Goal: Transaction & Acquisition: Purchase product/service

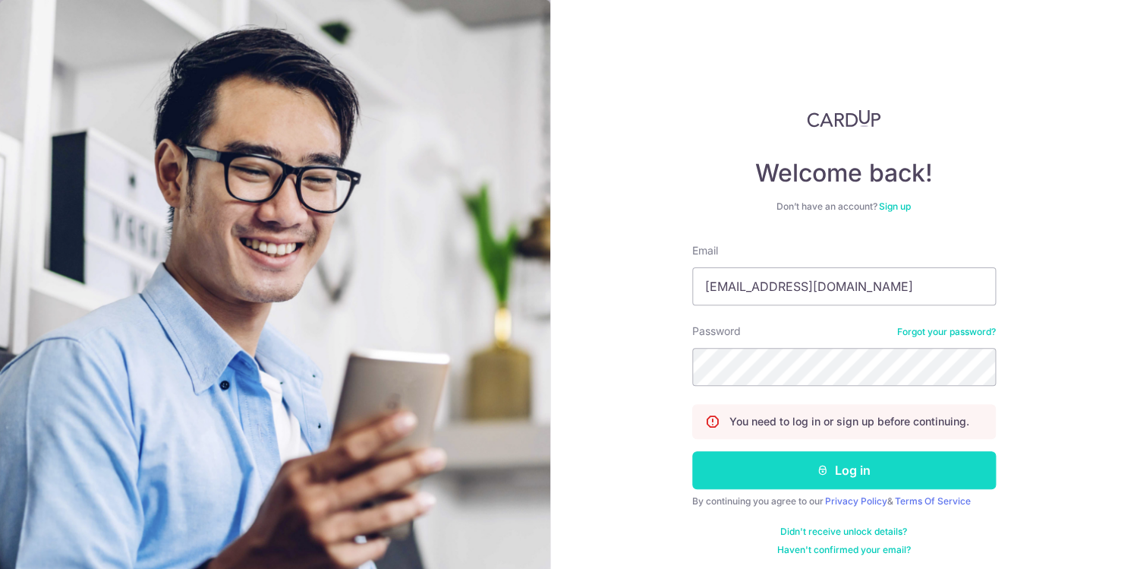
click at [798, 465] on button "Log in" at bounding box center [844, 470] width 304 height 38
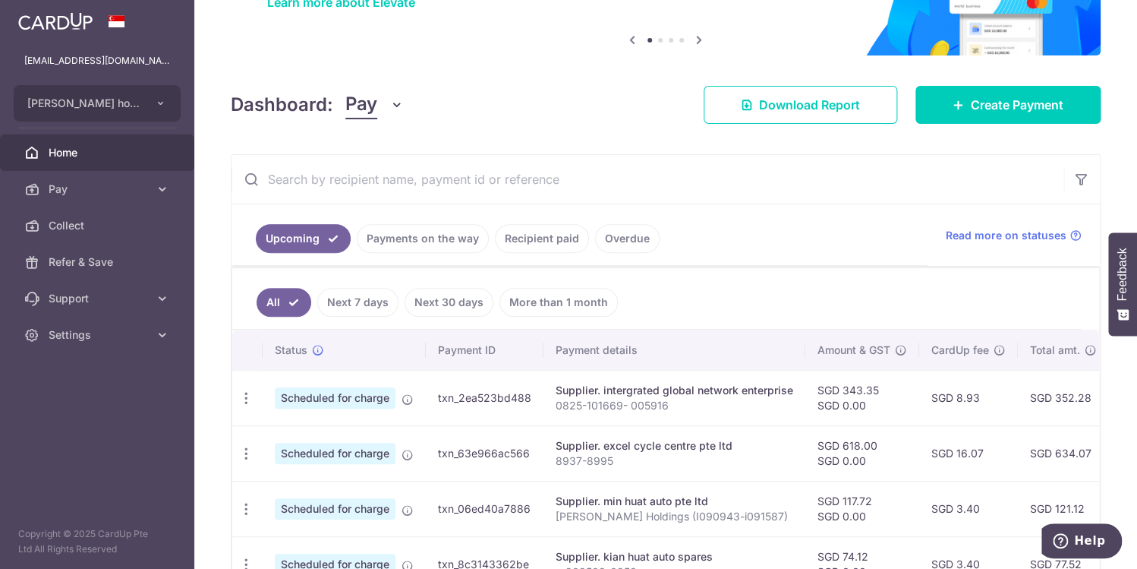
click at [586, 181] on input "text" at bounding box center [648, 179] width 832 height 49
click at [480, 174] on input "text" at bounding box center [648, 179] width 832 height 49
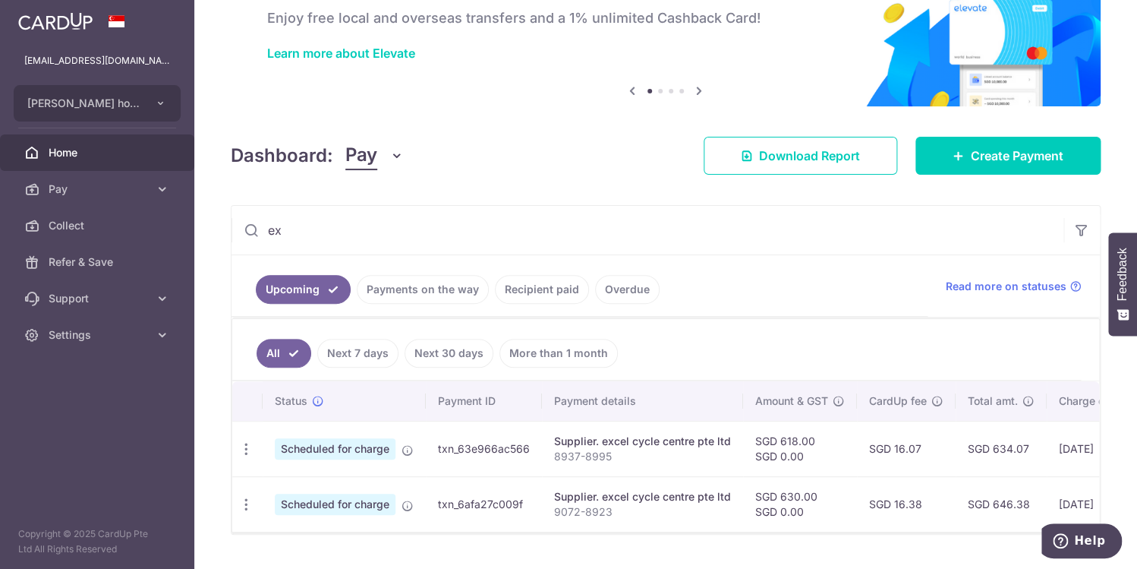
scroll to position [125, 0]
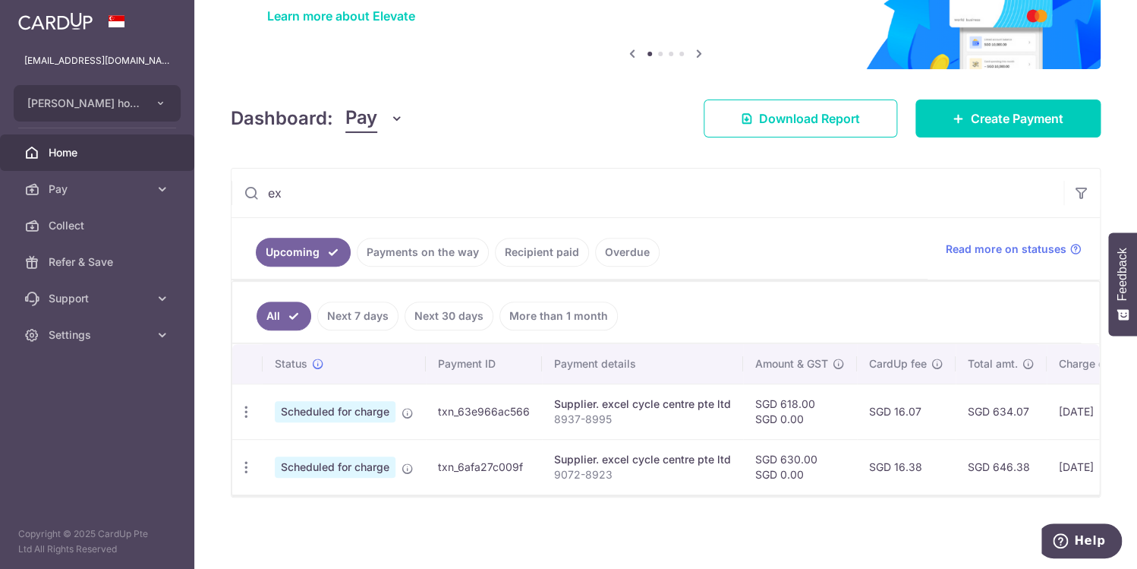
type input "ex"
click at [460, 260] on link "Payments on the way" at bounding box center [423, 252] width 132 height 29
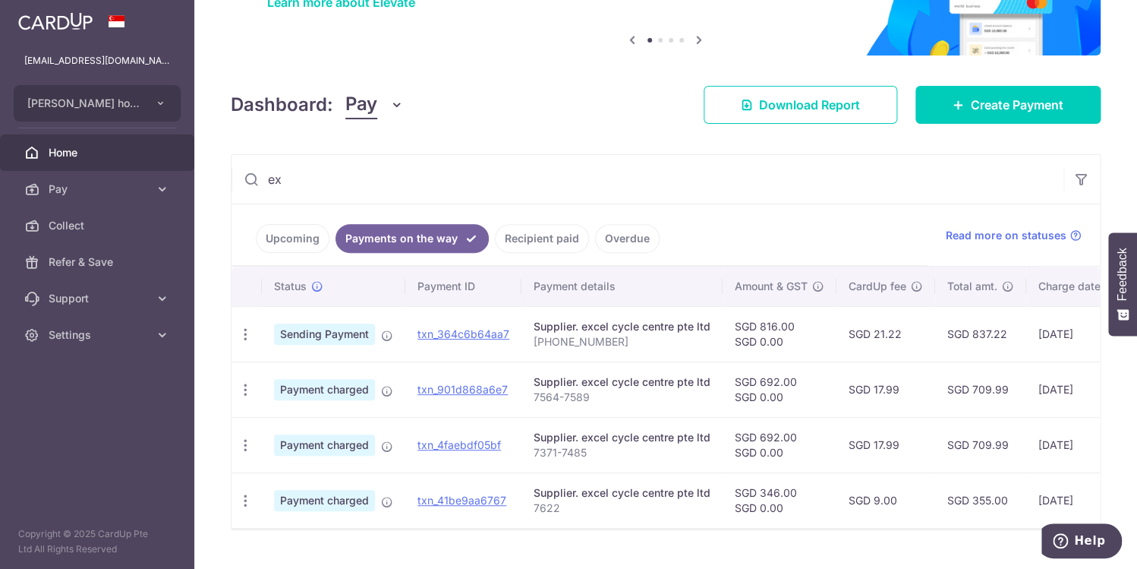
scroll to position [172, 0]
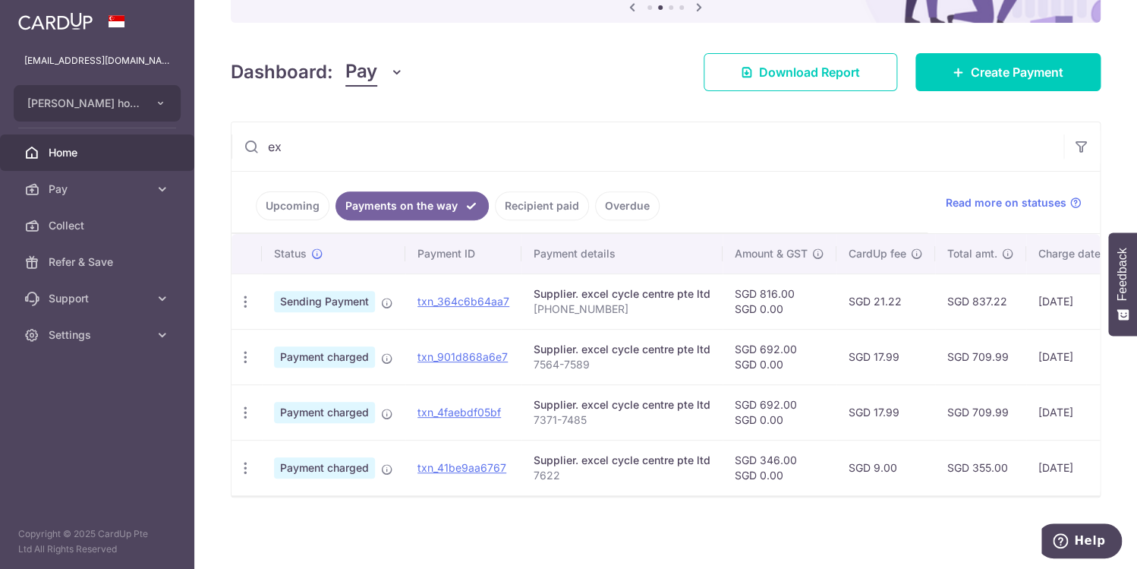
click at [555, 208] on link "Recipient paid" at bounding box center [542, 205] width 94 height 29
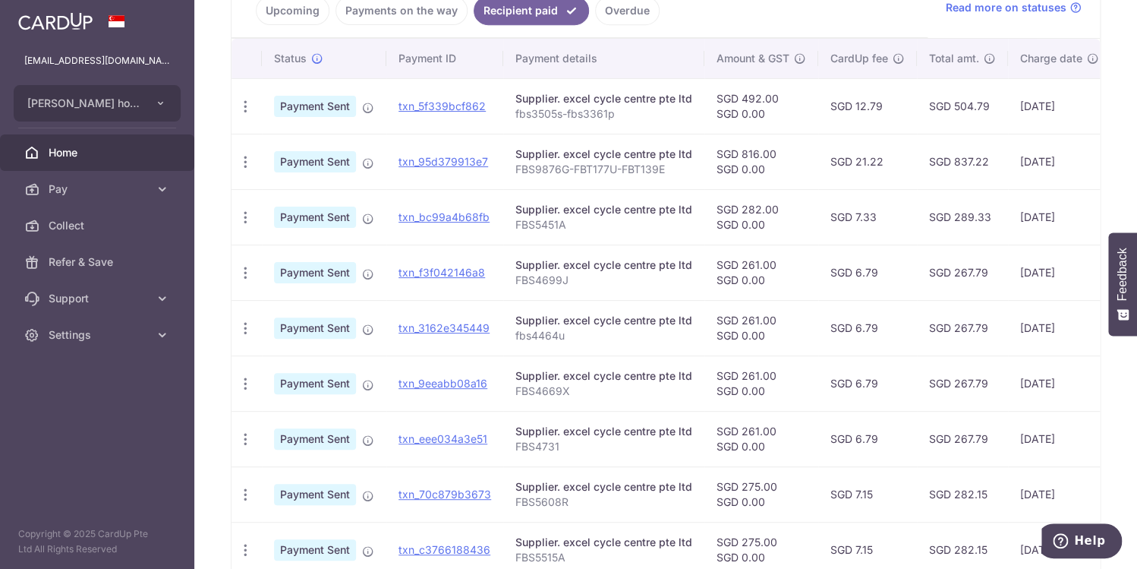
scroll to position [0, 0]
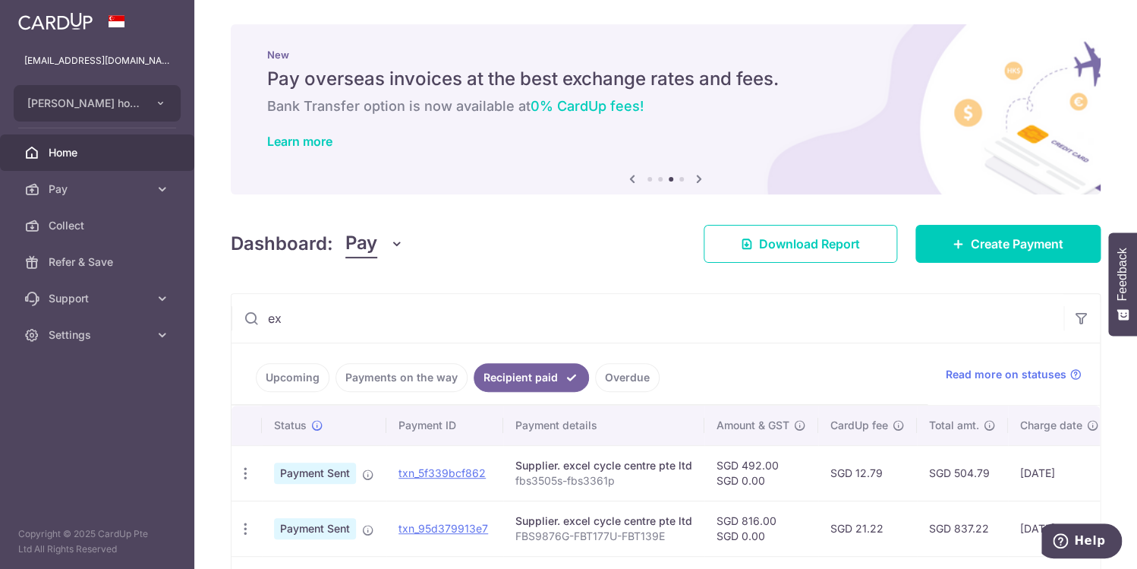
click at [408, 380] on link "Payments on the way" at bounding box center [401, 377] width 132 height 29
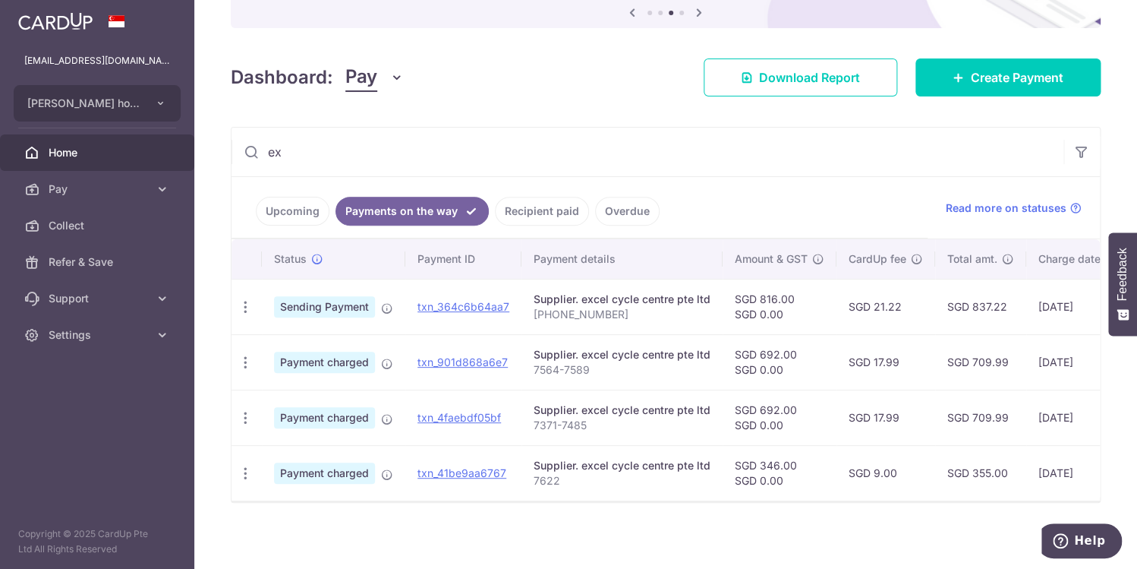
scroll to position [169, 0]
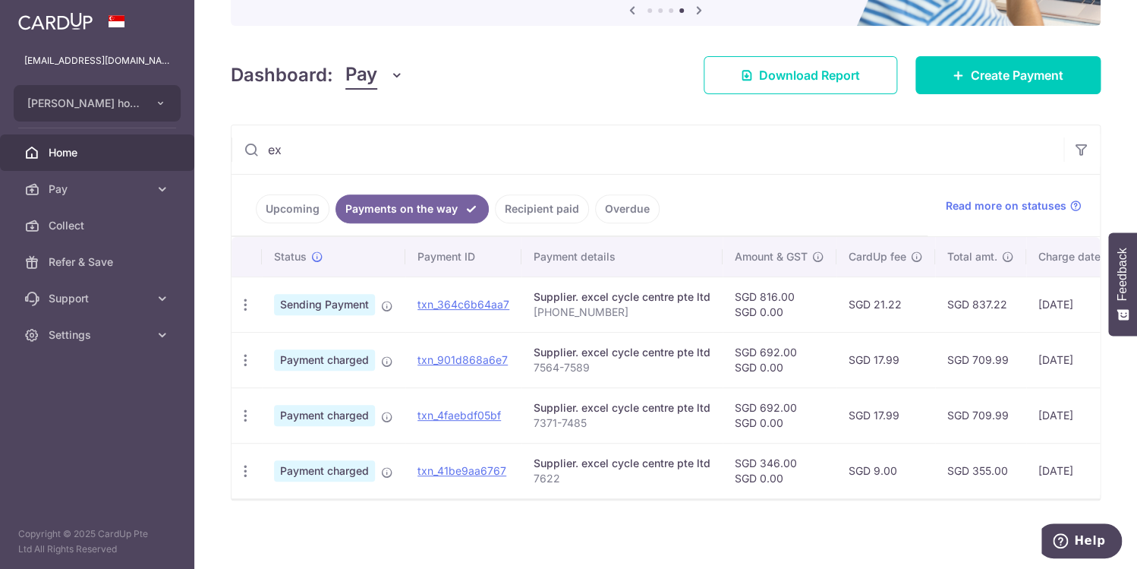
click at [276, 209] on link "Upcoming" at bounding box center [293, 208] width 74 height 29
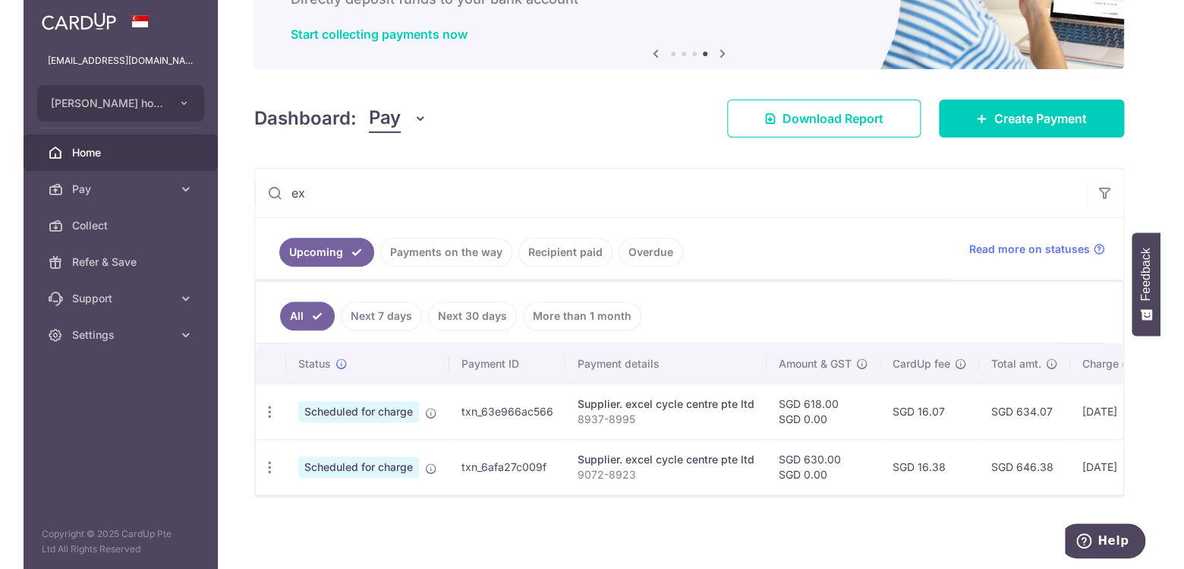
scroll to position [124, 0]
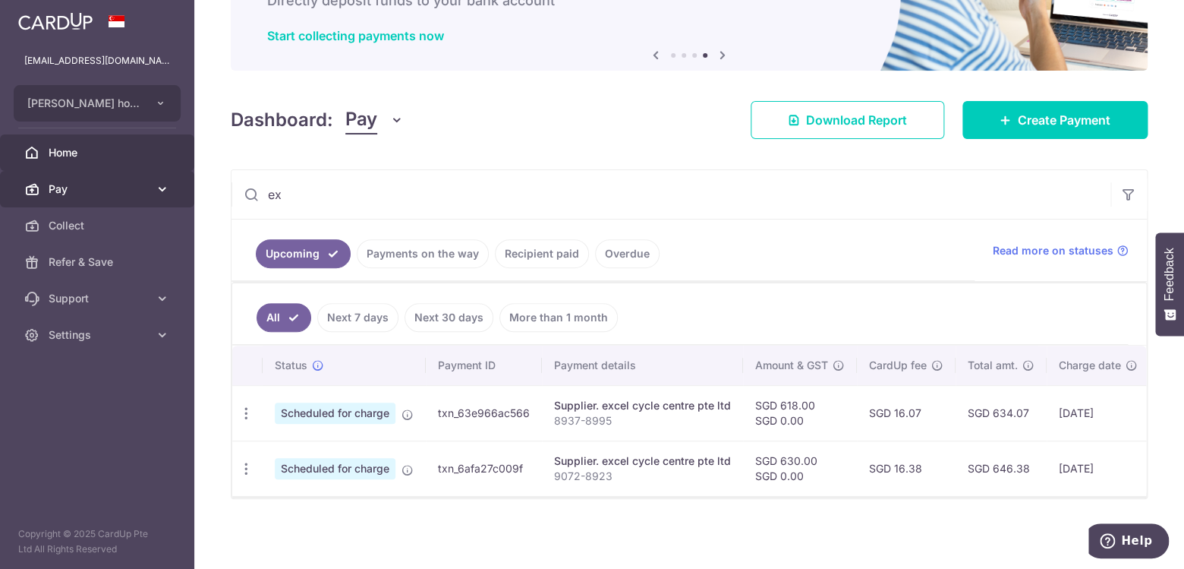
click at [125, 187] on span "Pay" at bounding box center [99, 188] width 100 height 15
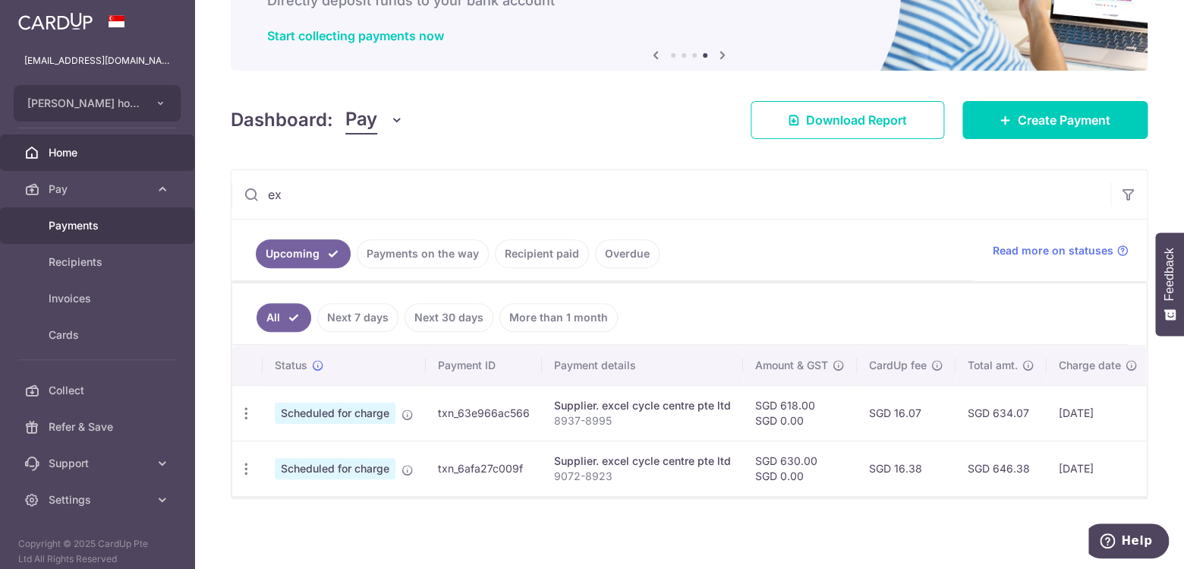
click at [107, 227] on span "Payments" at bounding box center [99, 225] width 100 height 15
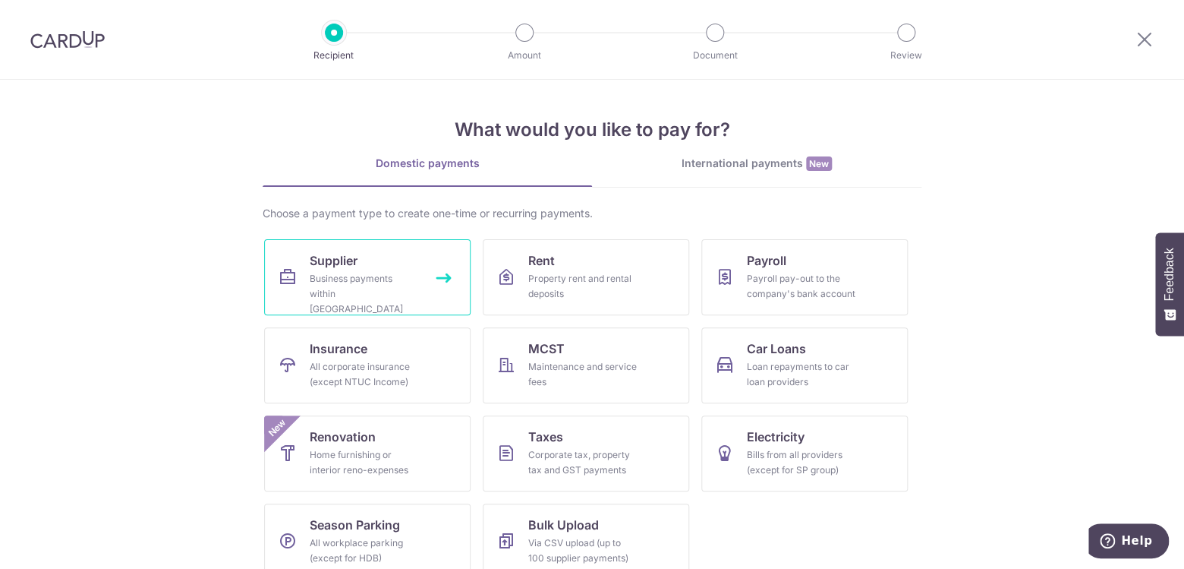
click at [354, 285] on div "Business payments within Singapore" at bounding box center [364, 294] width 109 height 46
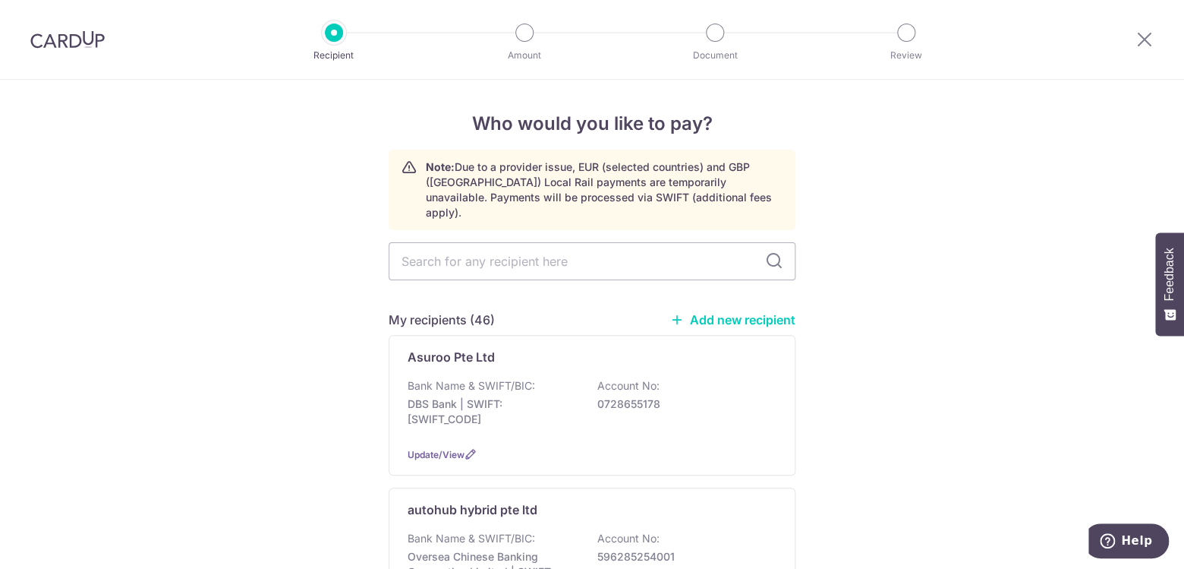
click at [750, 312] on link "Add new recipient" at bounding box center [732, 319] width 125 height 15
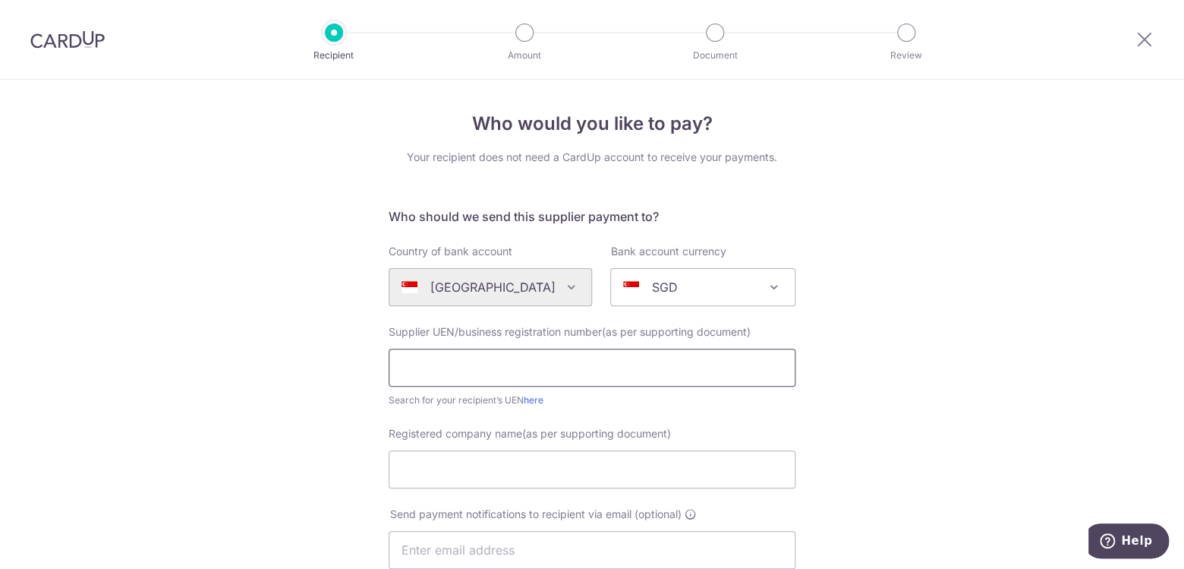
click at [534, 362] on input "text" at bounding box center [592, 367] width 407 height 38
type input "53253015b"
click at [512, 468] on input "Registered company name(as per supporting document)" at bounding box center [592, 469] width 407 height 38
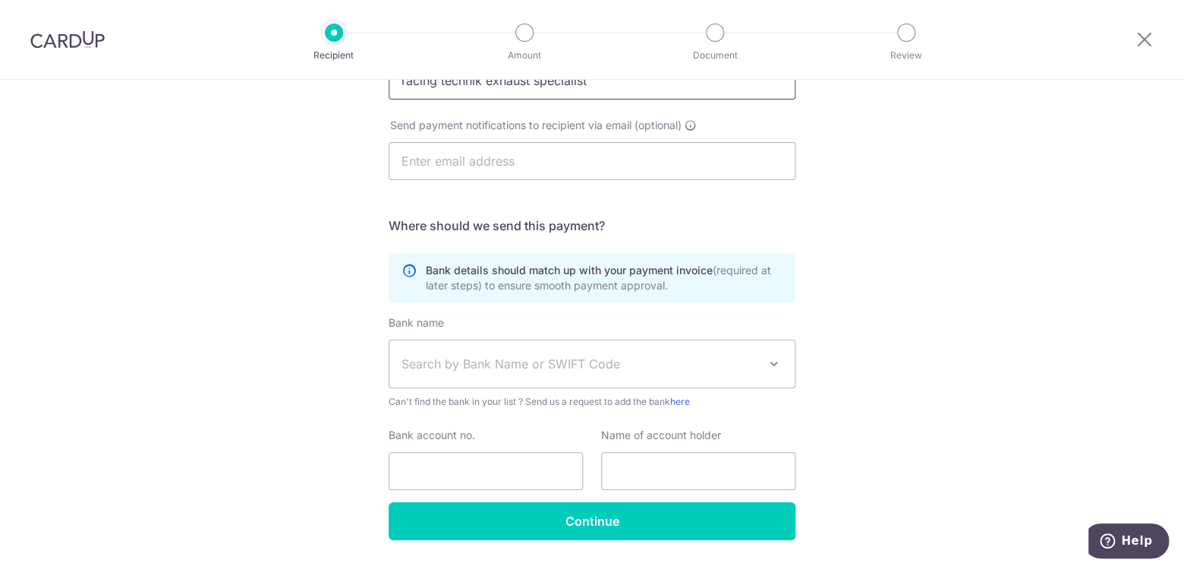
scroll to position [390, 0]
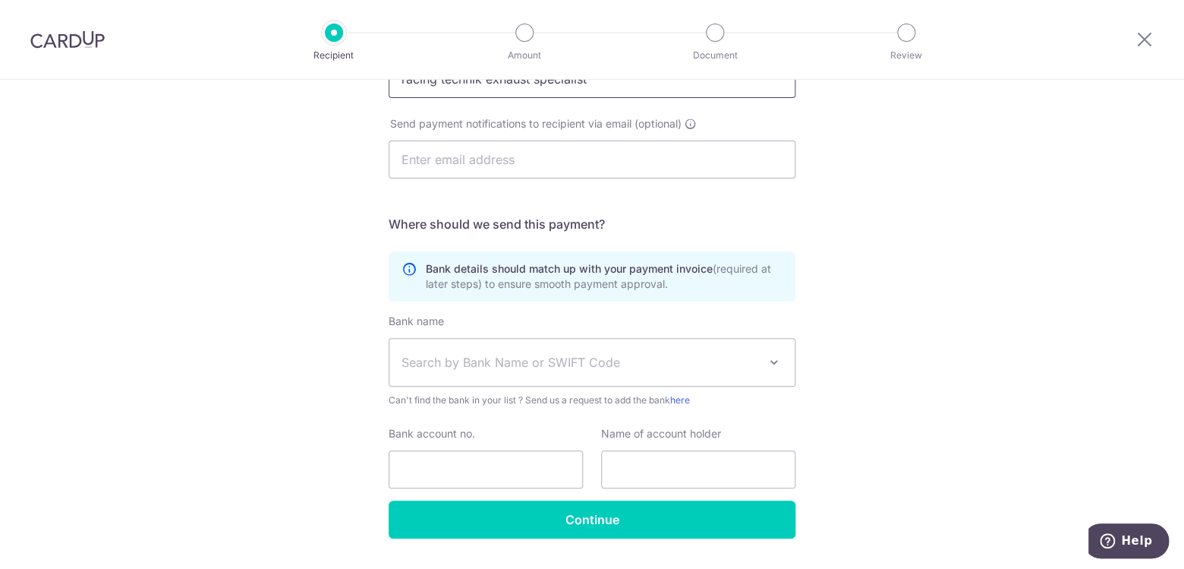
type input "racing technik exhaust specialist"
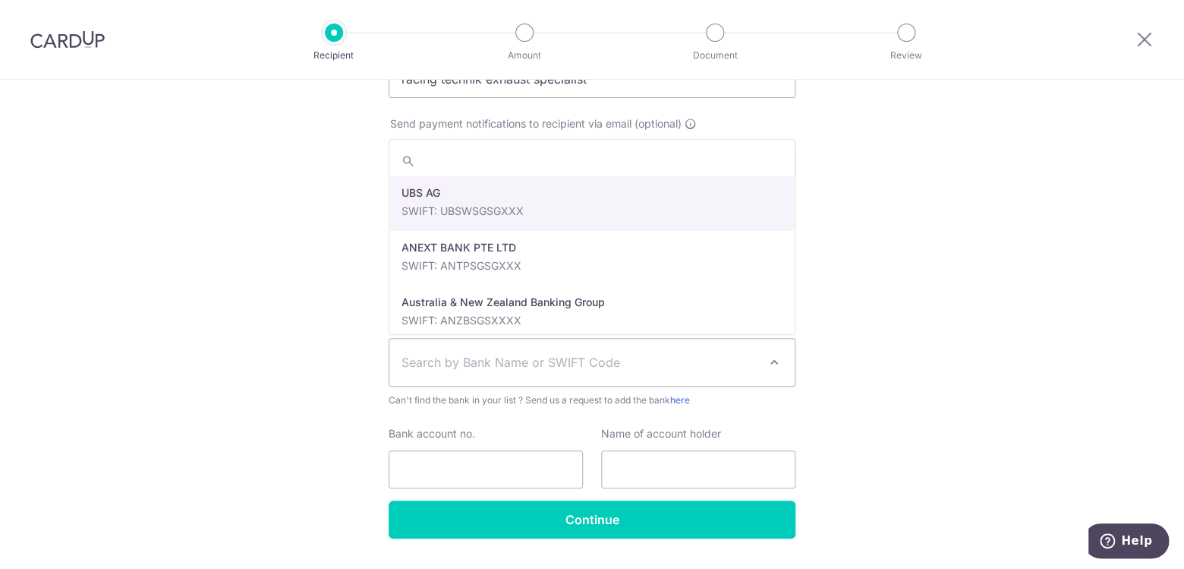
click at [514, 365] on span "Search by Bank Name or SWIFT Code" at bounding box center [580, 362] width 357 height 18
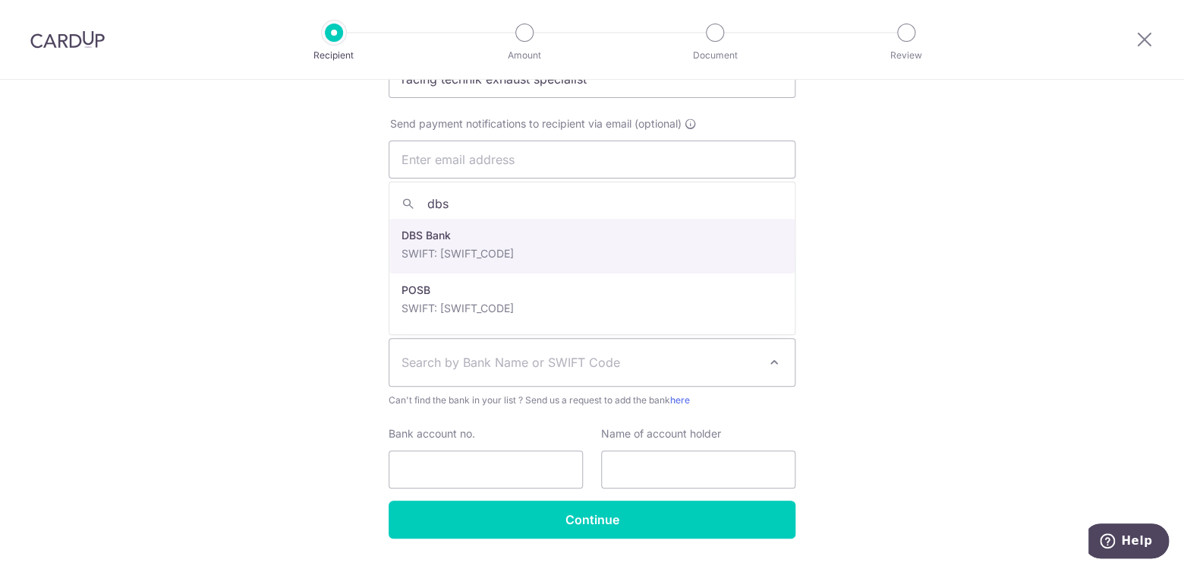
type input "dbs"
select select "6"
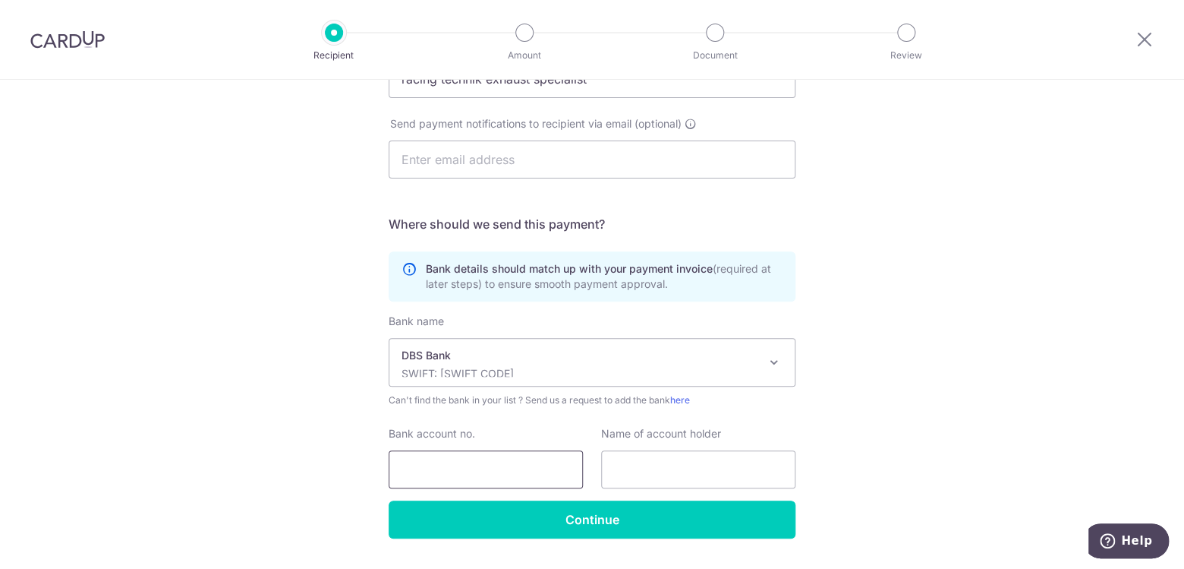
click at [480, 483] on input "Bank account no." at bounding box center [486, 469] width 194 height 38
click at [481, 477] on input "Bank account no." at bounding box center [486, 469] width 194 height 38
type input "0479025626"
click at [647, 457] on input "text" at bounding box center [698, 469] width 194 height 38
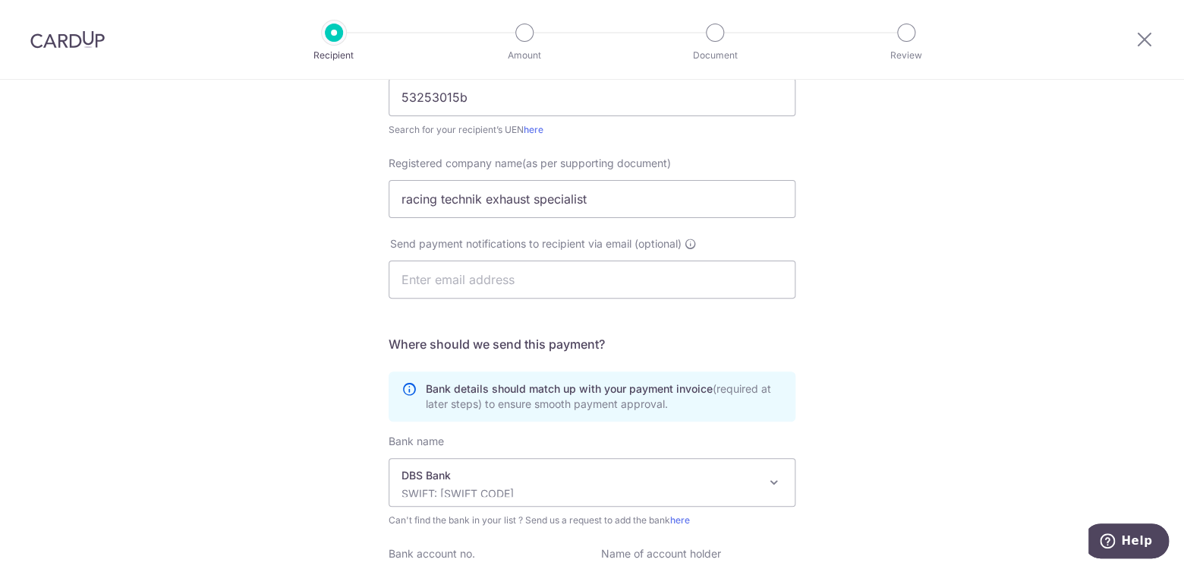
scroll to position [257, 0]
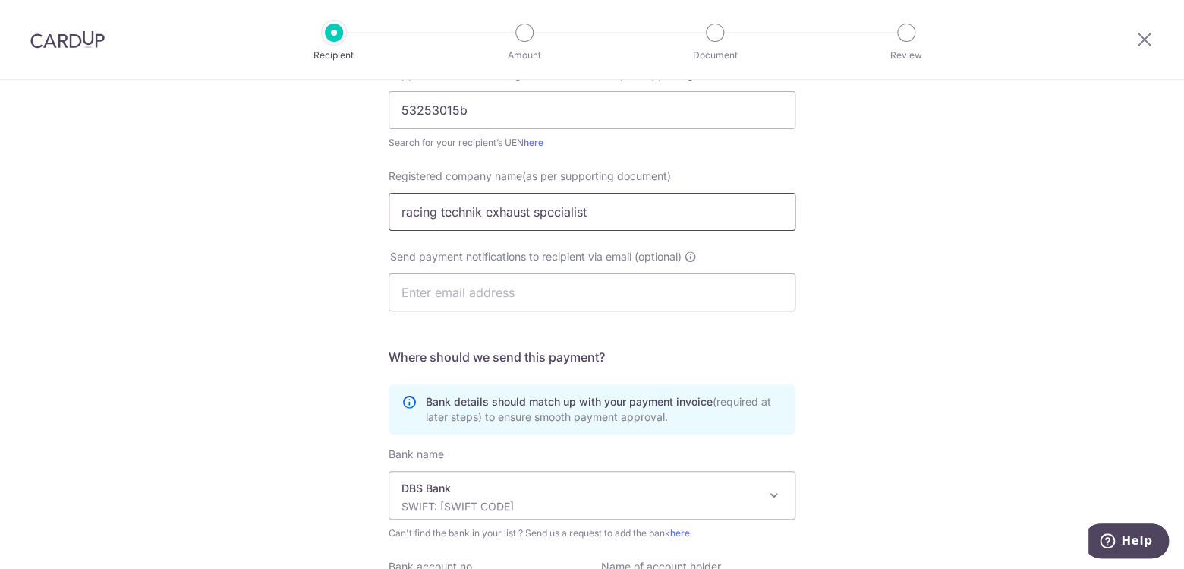
drag, startPoint x: 615, startPoint y: 225, endPoint x: 409, endPoint y: 209, distance: 206.3
click at [409, 209] on input "racing technik exhaust specialist" at bounding box center [592, 212] width 407 height 38
click at [408, 209] on input "racing technik exhaust specialist" at bounding box center [592, 212] width 407 height 38
drag, startPoint x: 402, startPoint y: 212, endPoint x: 633, endPoint y: 206, distance: 230.8
click at [633, 206] on input "racing technik exhaust specialist" at bounding box center [592, 212] width 407 height 38
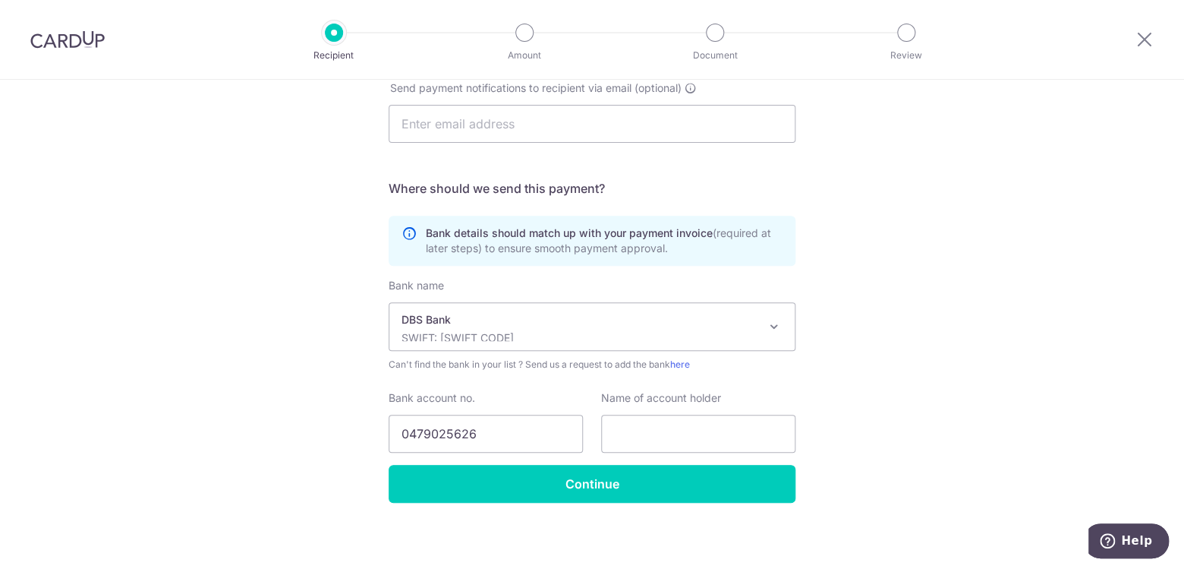
scroll to position [429, 0]
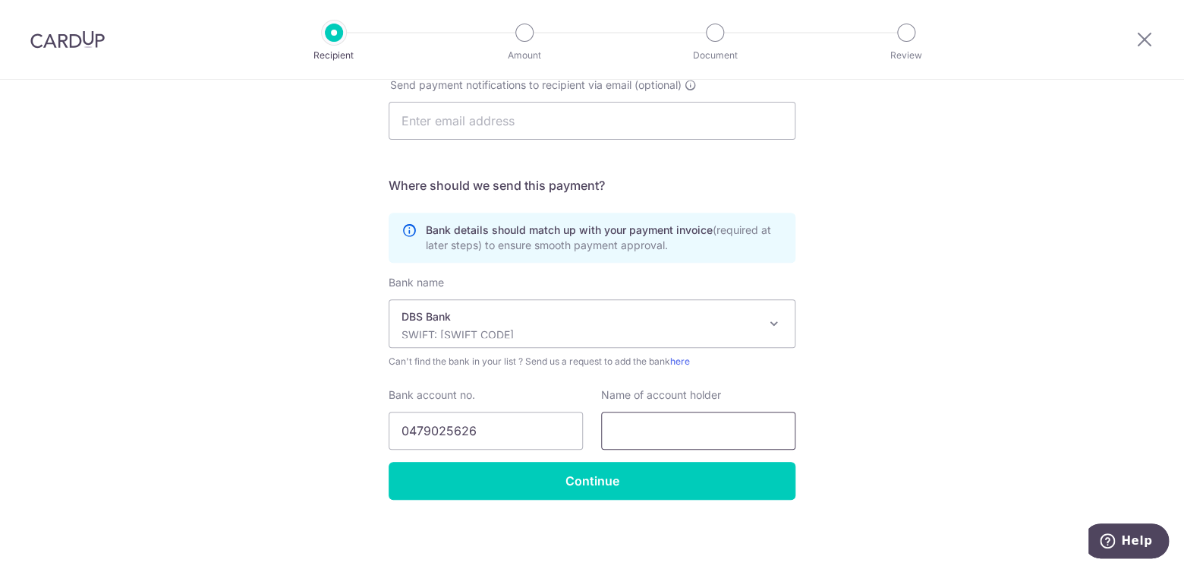
click at [644, 435] on input "text" at bounding box center [698, 430] width 194 height 38
paste input "racing technik exhaust specialist"
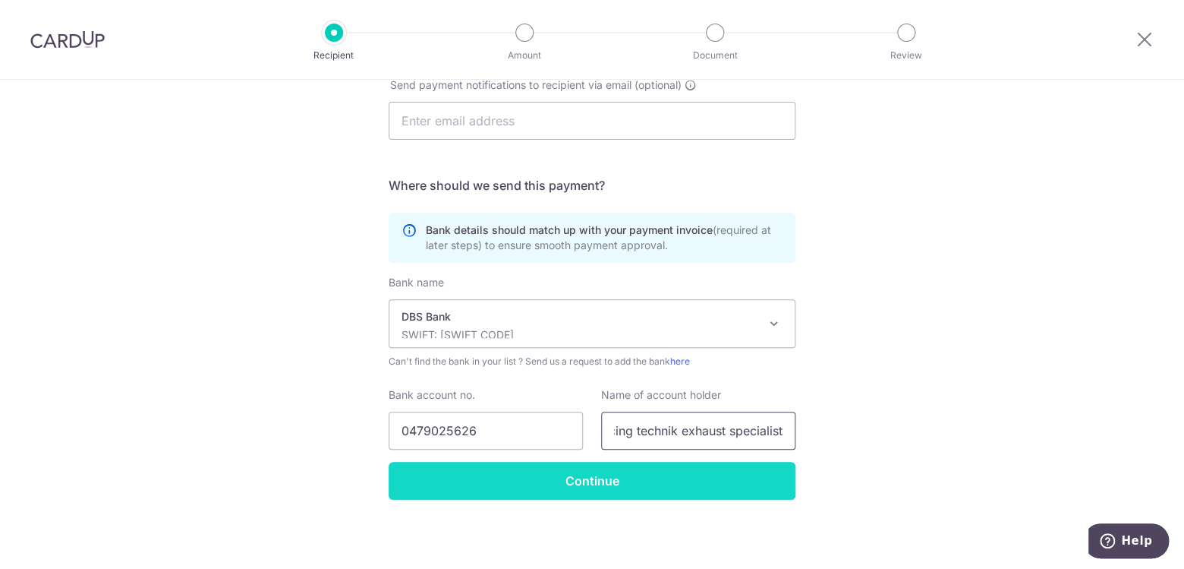
type input "racing technik exhaust specialist"
click at [607, 487] on input "Continue" at bounding box center [592, 481] width 407 height 38
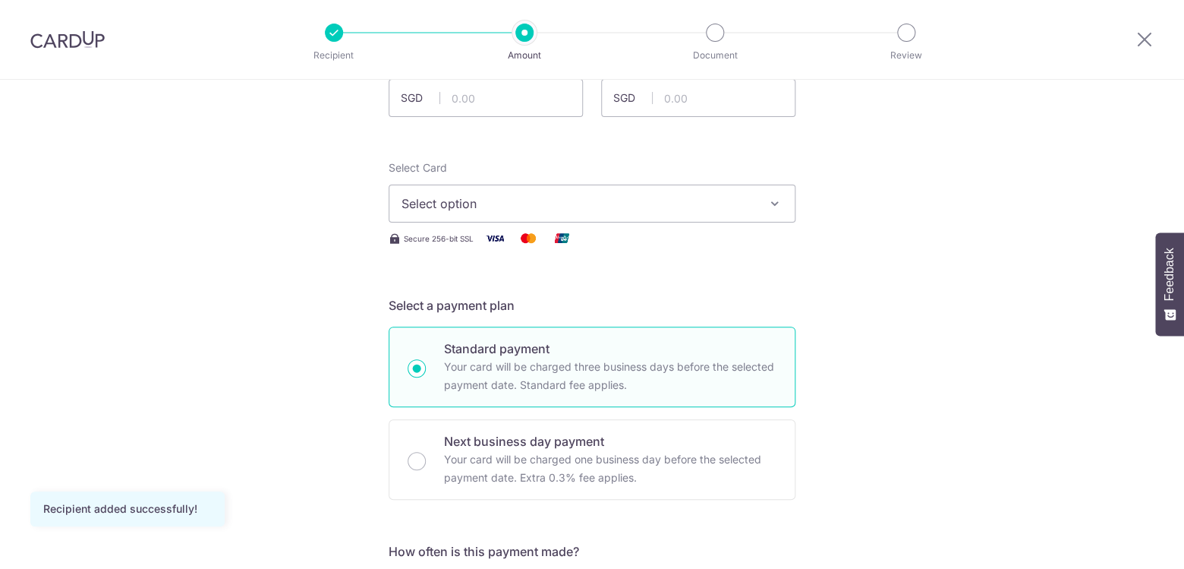
scroll to position [143, 0]
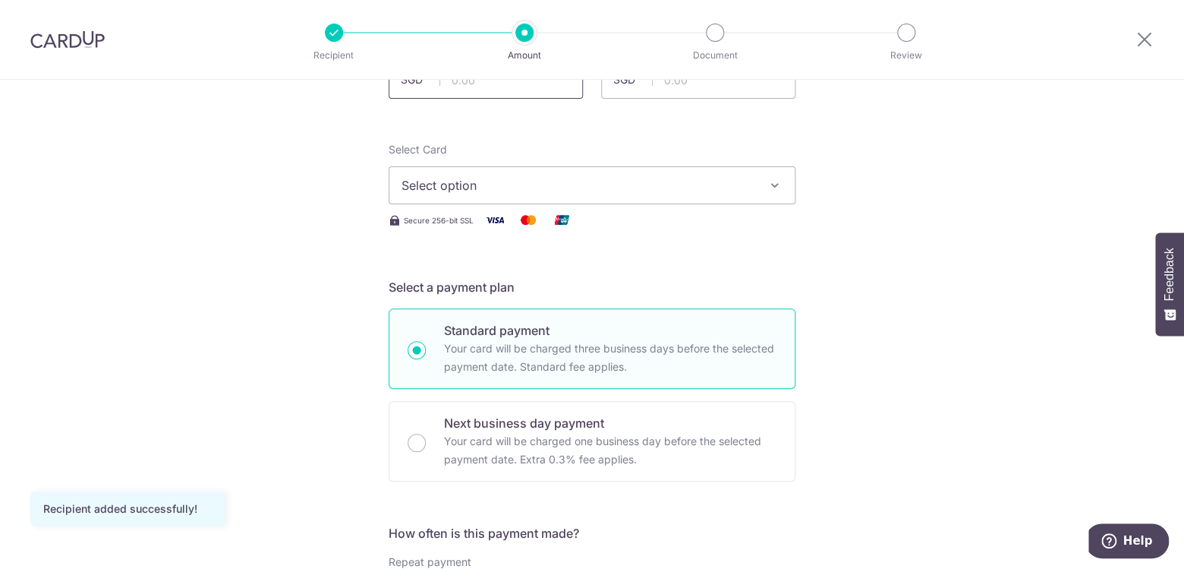
click at [491, 93] on input "text" at bounding box center [486, 80] width 194 height 38
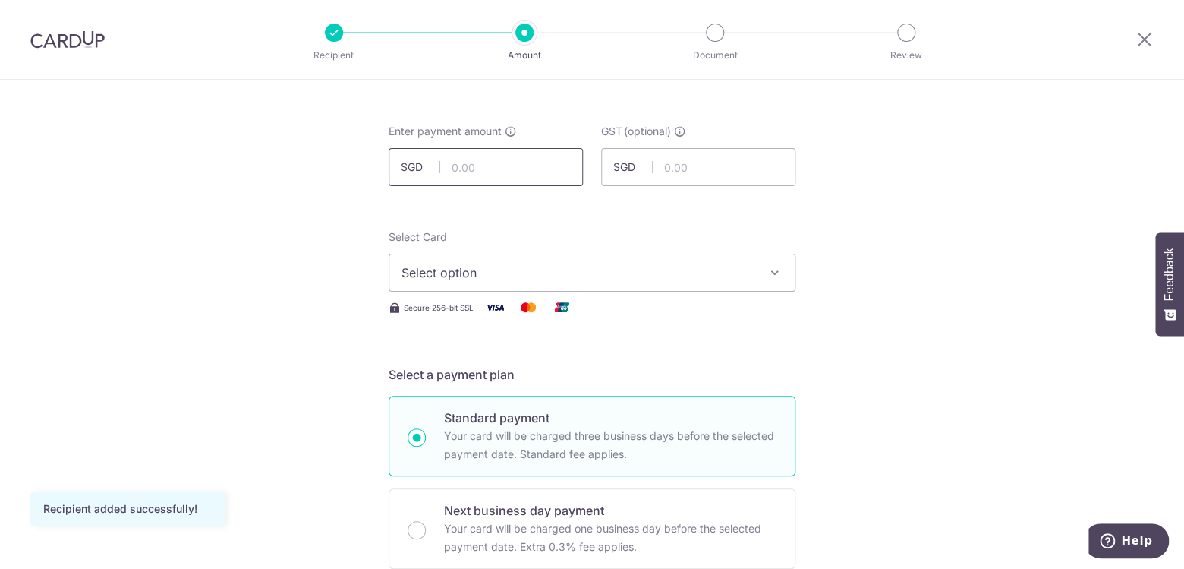
scroll to position [52, 0]
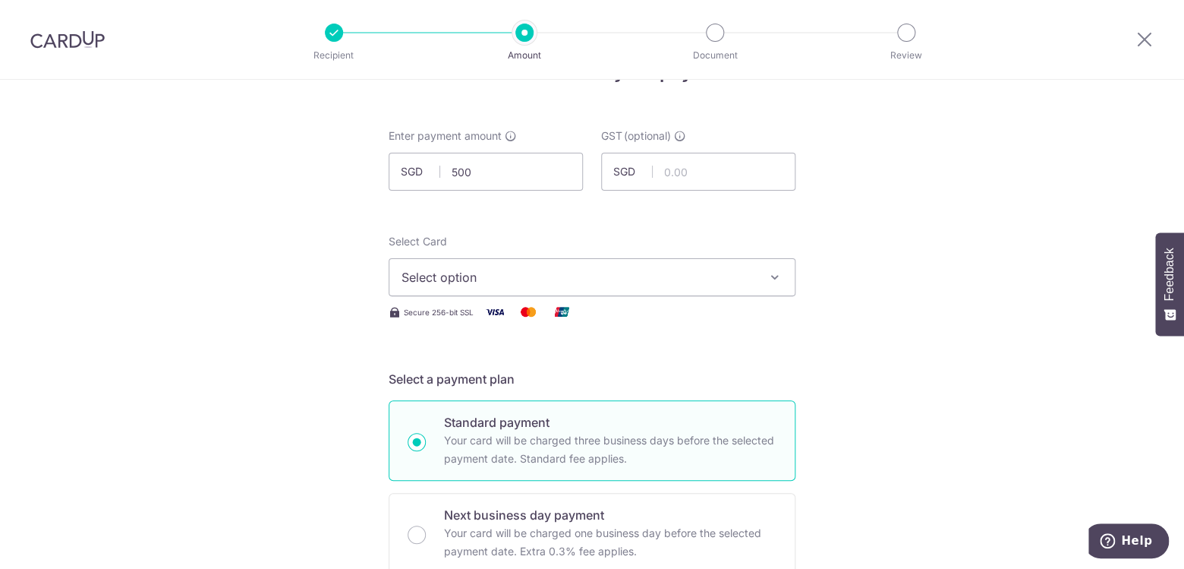
type input "500.00"
click at [533, 282] on span "Select option" at bounding box center [579, 277] width 354 height 18
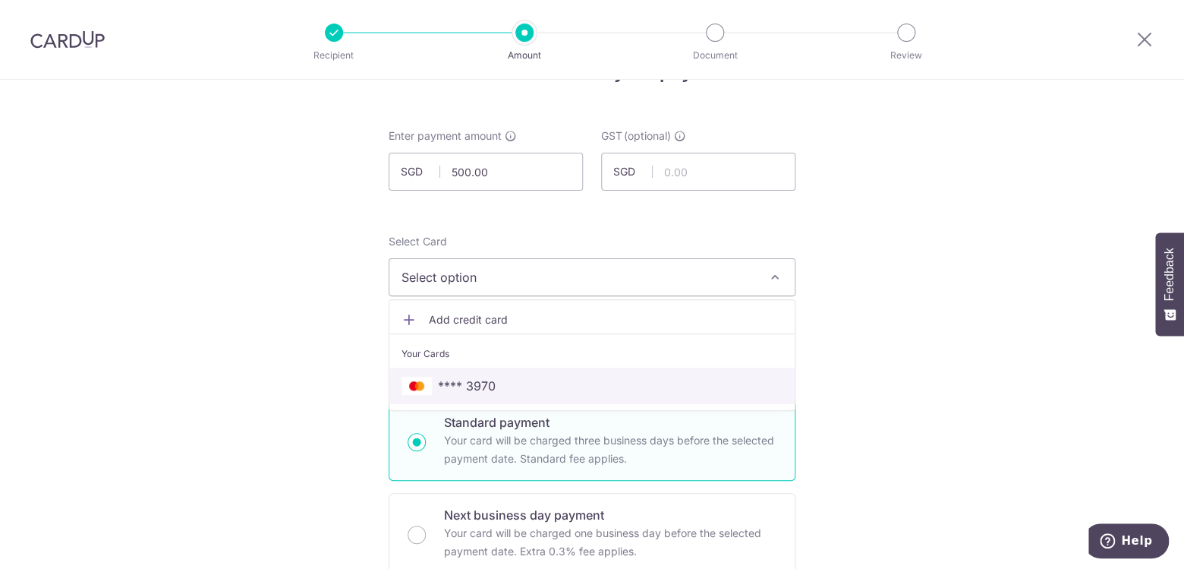
click at [527, 390] on span "**** 3970" at bounding box center [592, 385] width 381 height 18
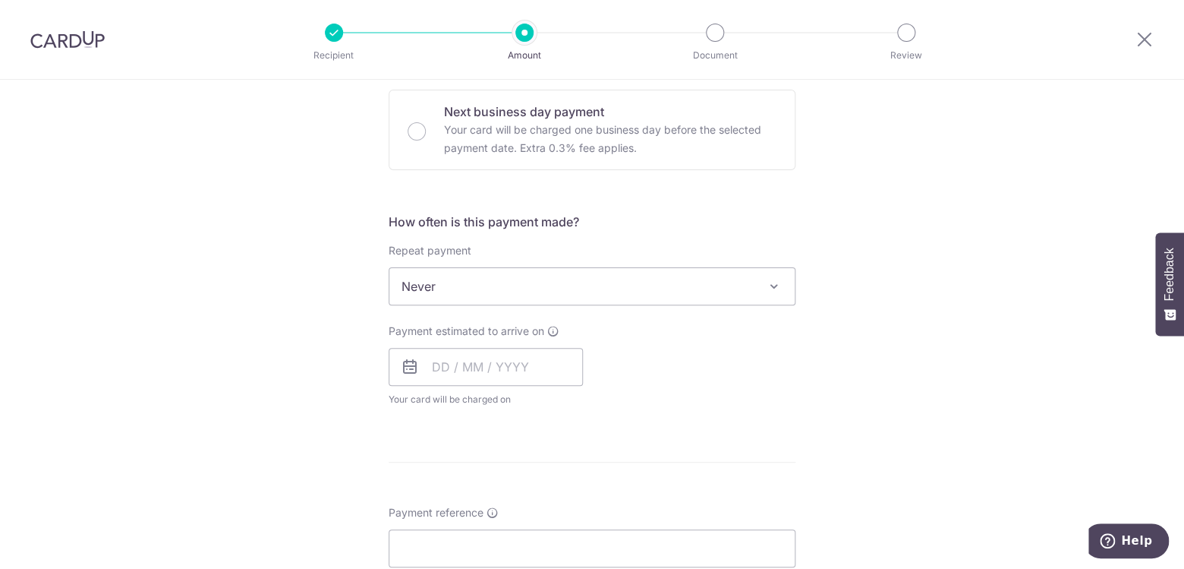
scroll to position [486, 0]
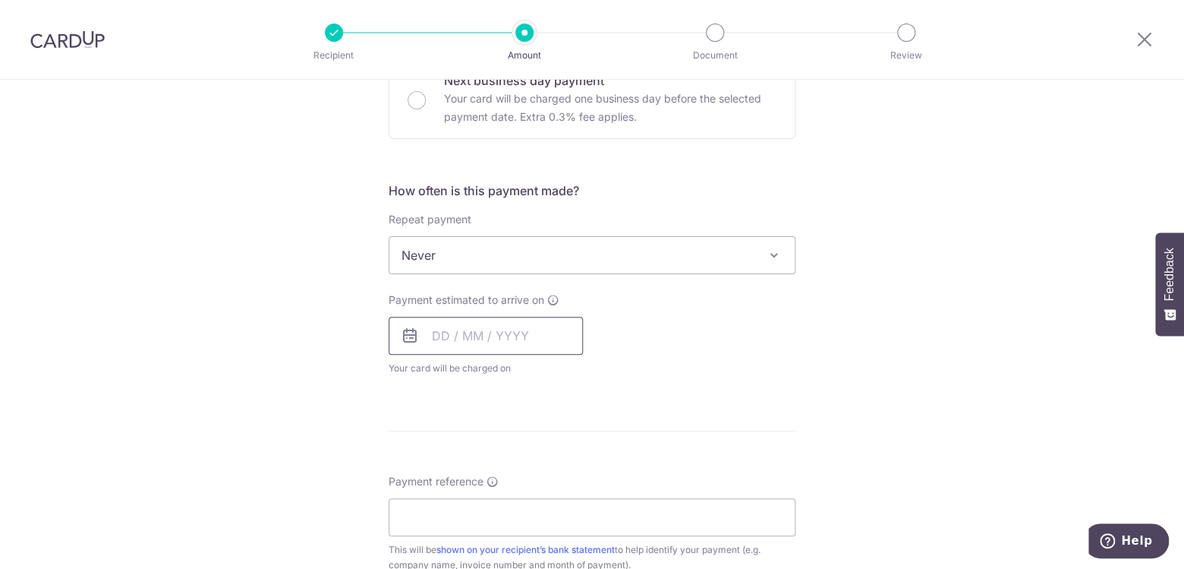
click at [460, 335] on input "text" at bounding box center [486, 336] width 194 height 38
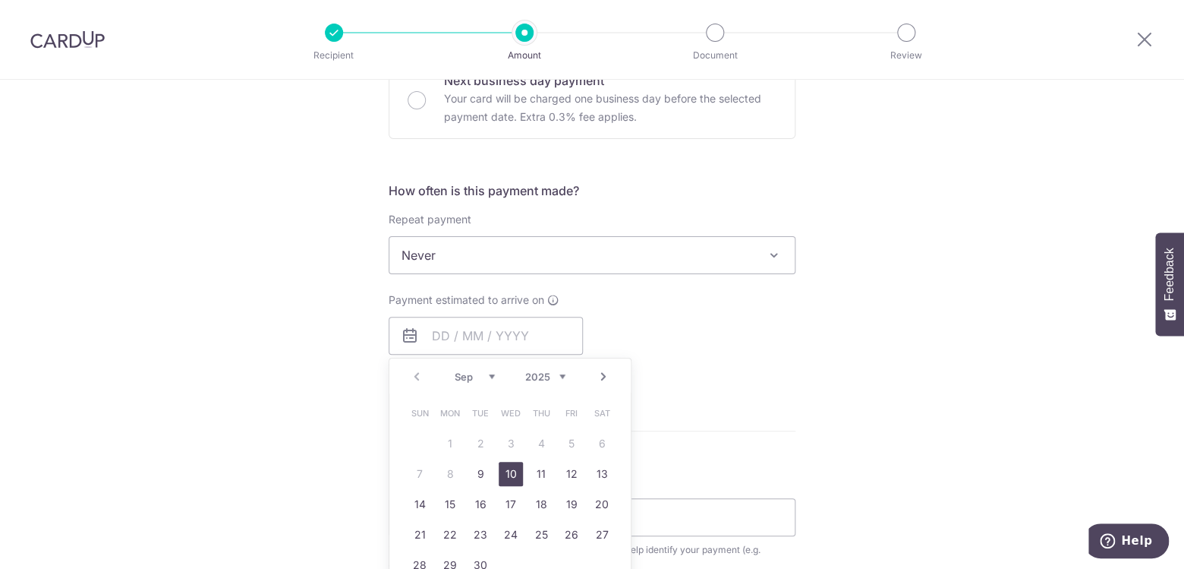
click at [518, 477] on link "10" at bounding box center [511, 474] width 24 height 24
type input "[DATE]"
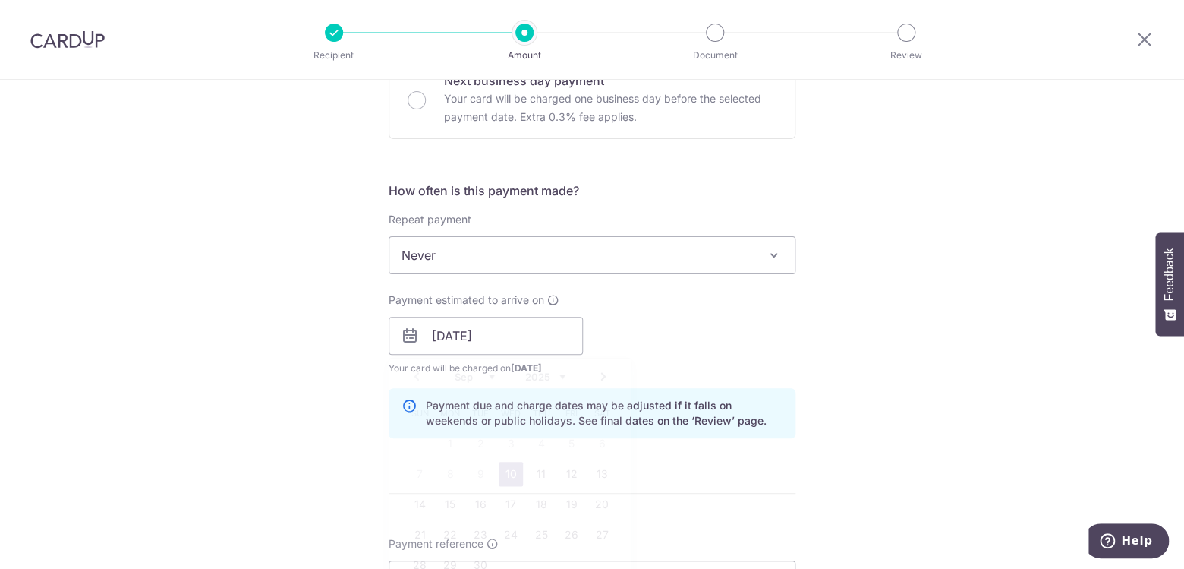
scroll to position [673, 0]
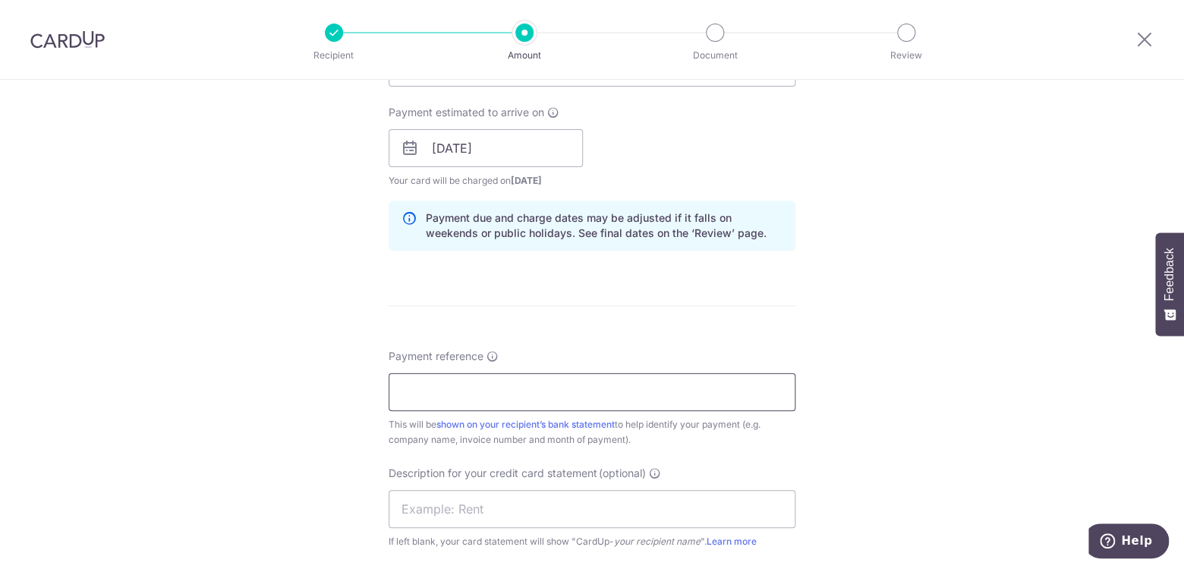
click at [512, 393] on input "Payment reference" at bounding box center [592, 392] width 407 height 38
type input "015755"
click at [525, 526] on input "text" at bounding box center [592, 509] width 407 height 38
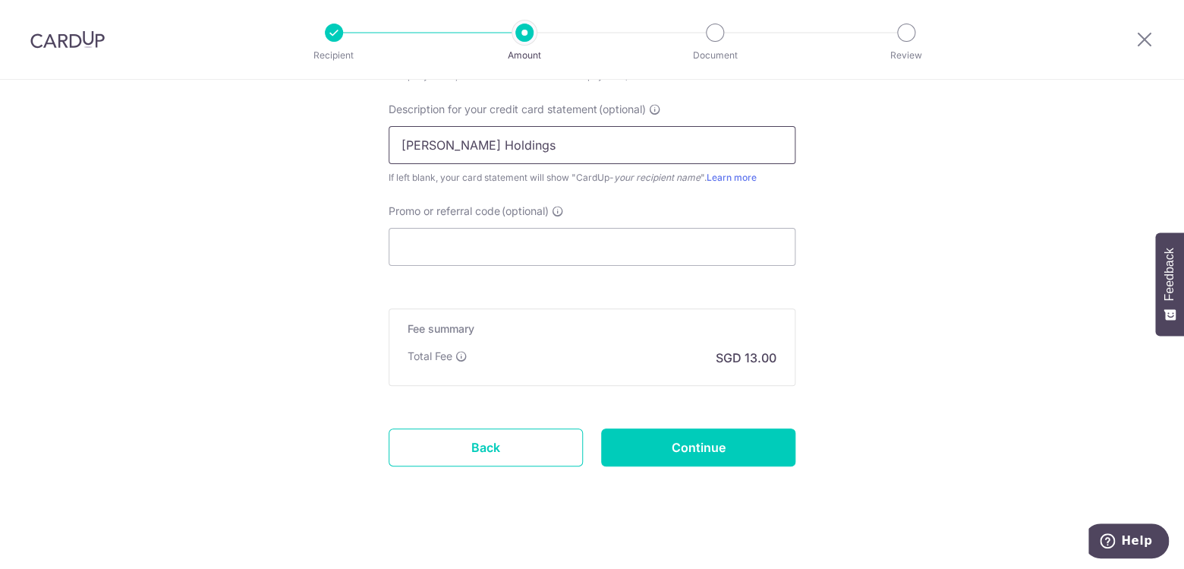
scroll to position [1048, 0]
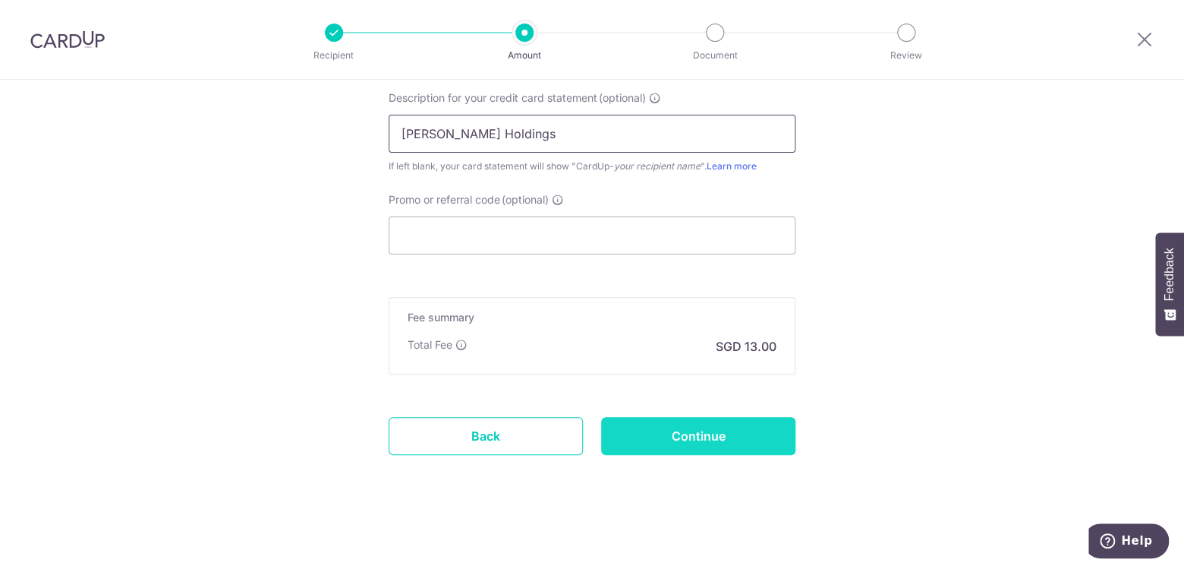
type input "Stark Holdings"
click at [672, 424] on input "Continue" at bounding box center [698, 436] width 194 height 38
type input "Create Schedule"
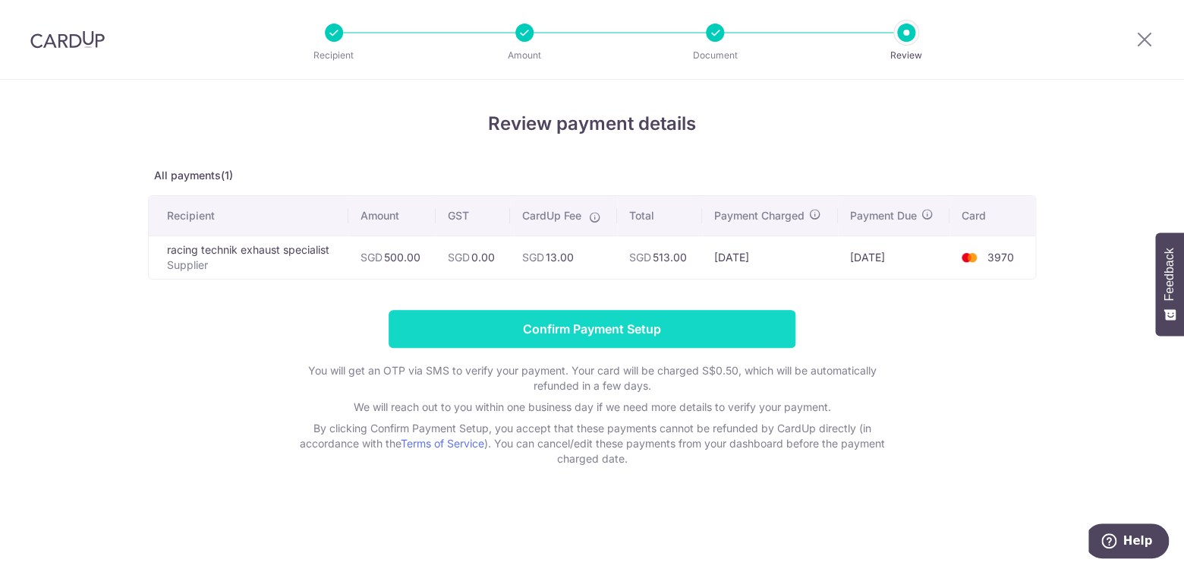
click at [541, 329] on input "Confirm Payment Setup" at bounding box center [592, 329] width 407 height 38
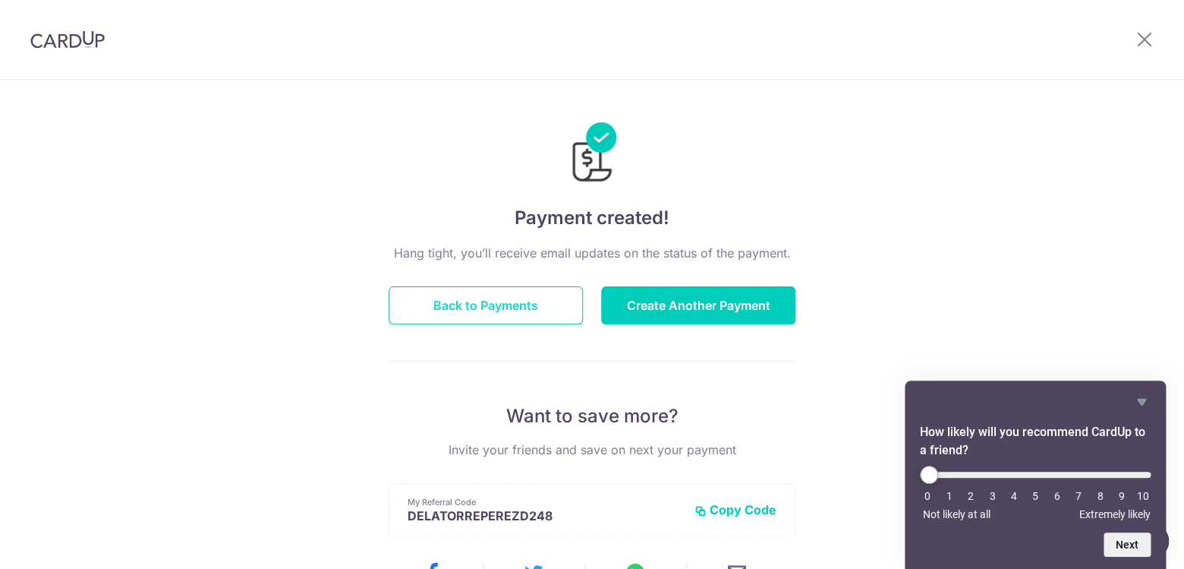
click at [550, 317] on button "Back to Payments" at bounding box center [486, 305] width 194 height 38
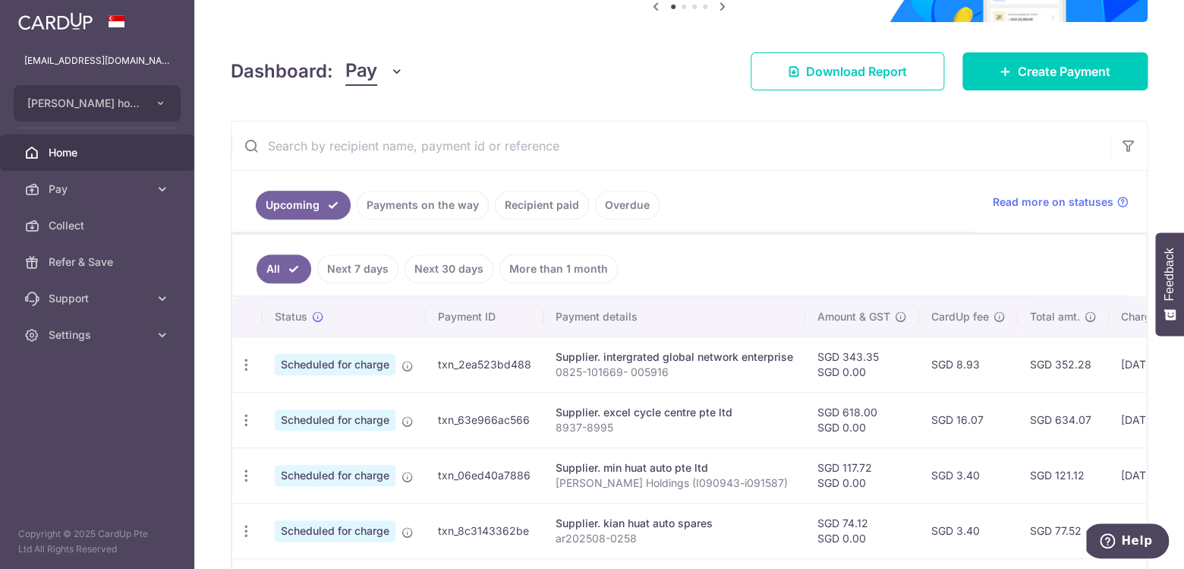
scroll to position [172, 0]
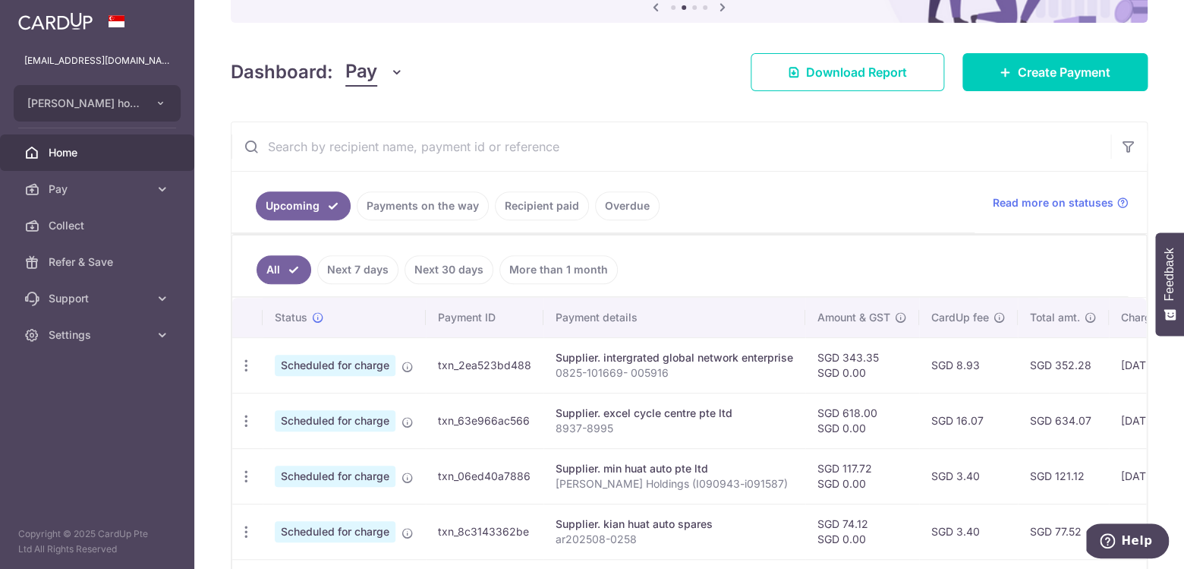
click at [402, 150] on input "text" at bounding box center [671, 146] width 879 height 49
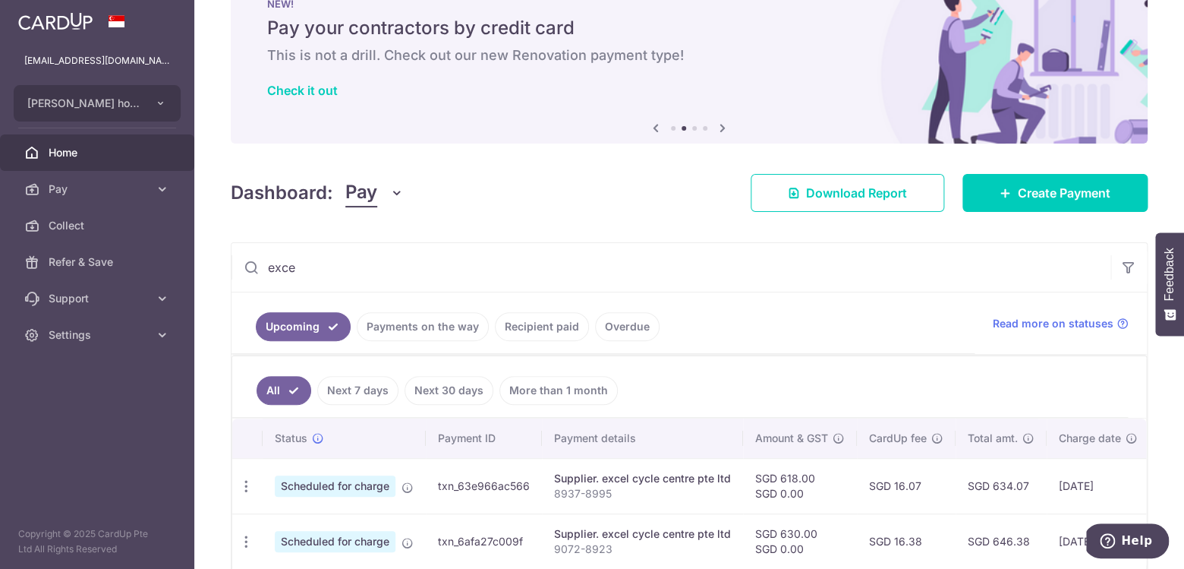
scroll to position [125, 0]
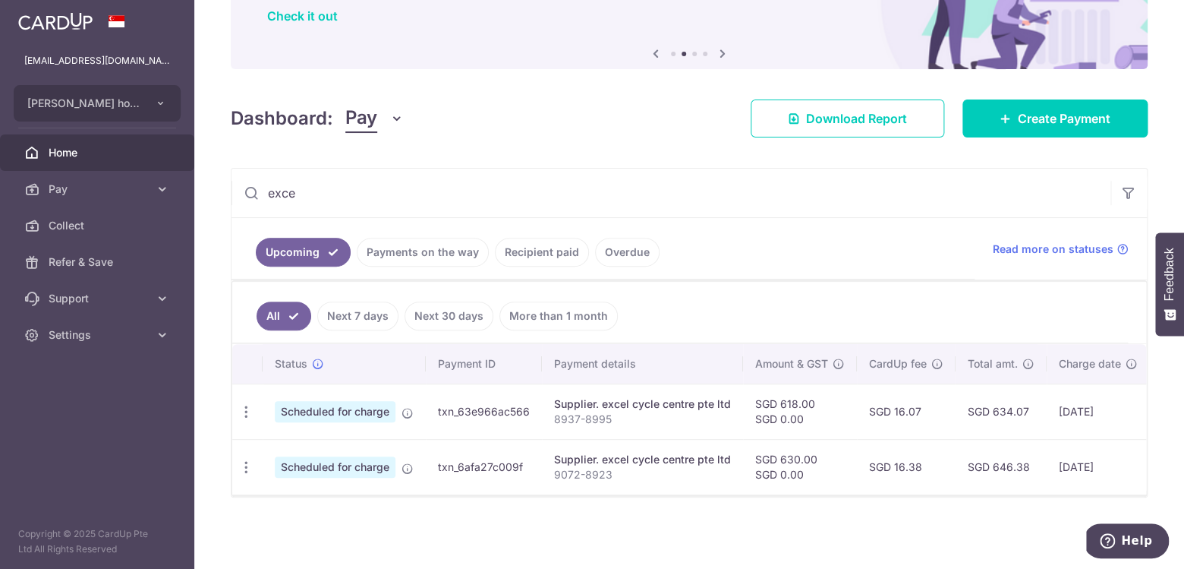
type input "exce"
click at [449, 250] on link "Payments on the way" at bounding box center [423, 252] width 132 height 29
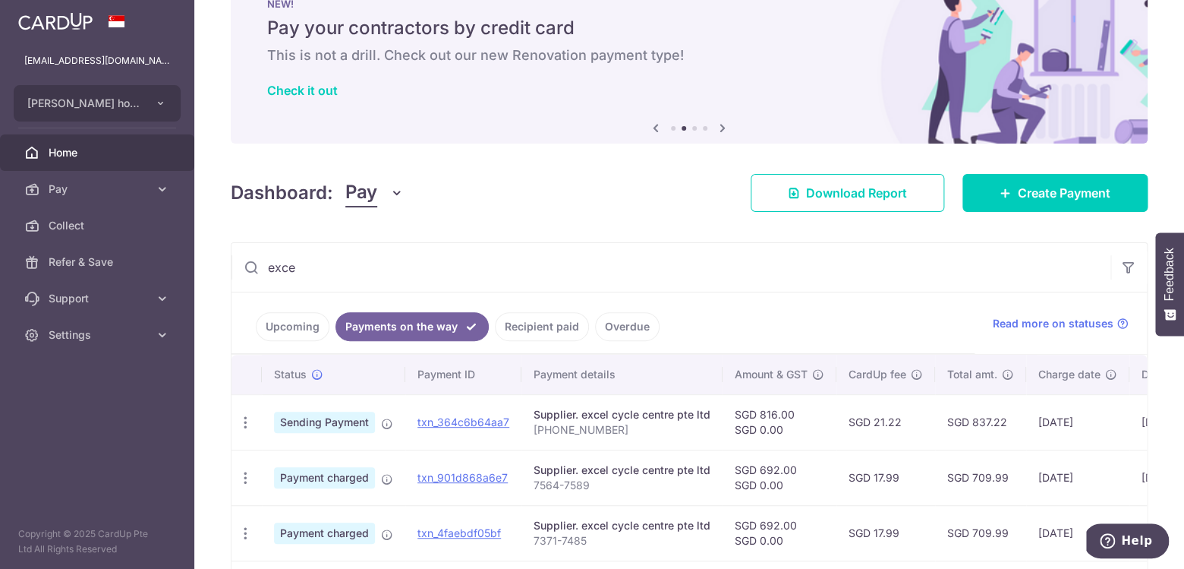
click at [552, 314] on link "Recipient paid" at bounding box center [542, 326] width 94 height 29
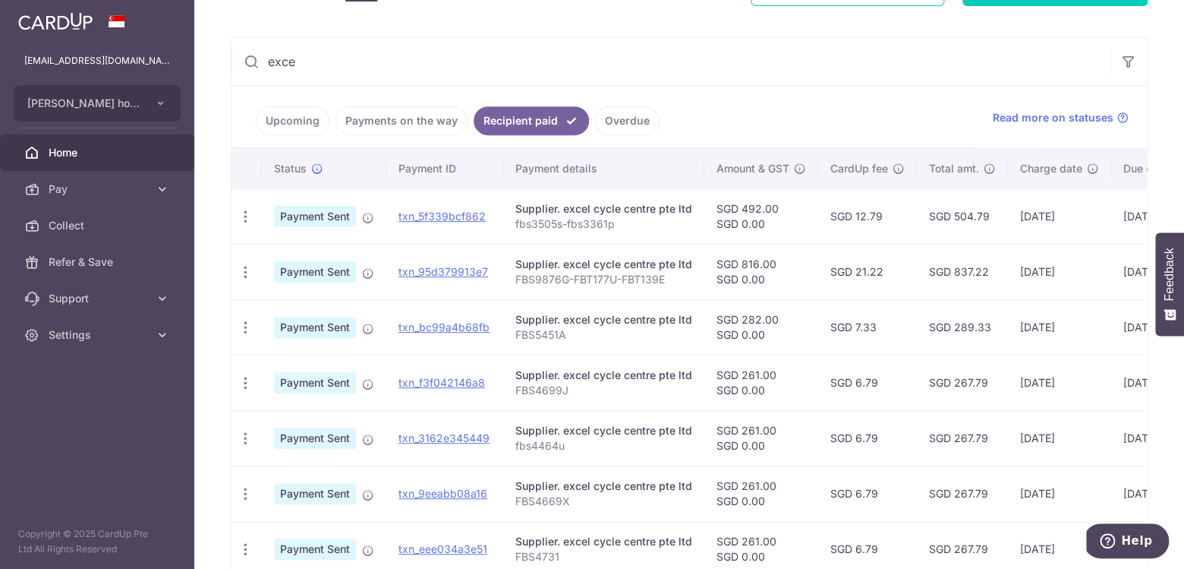
scroll to position [257, 0]
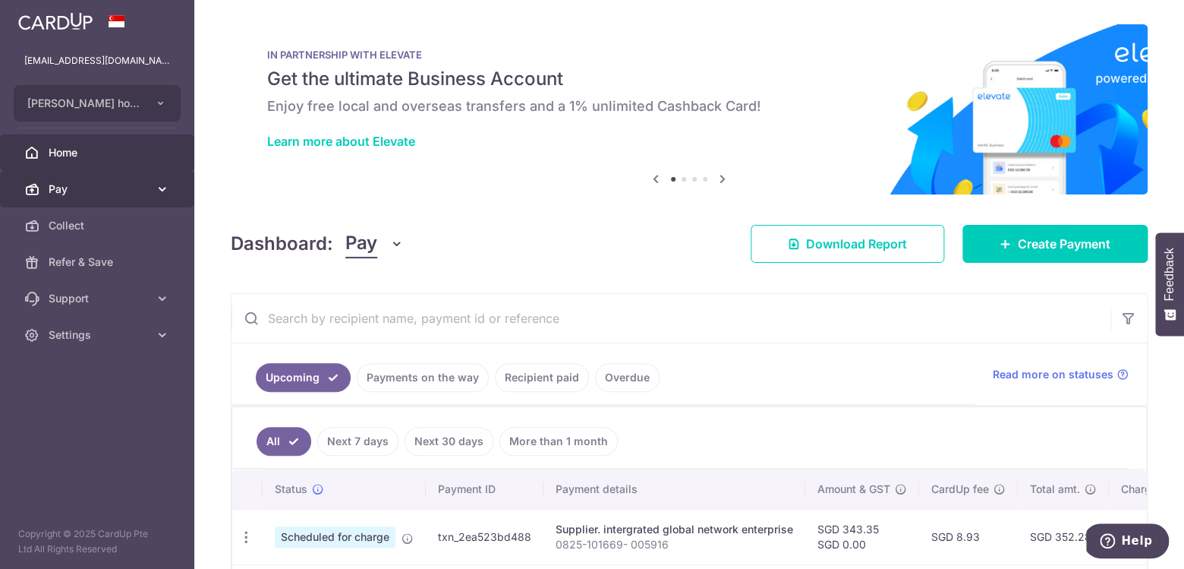
click at [143, 186] on span "Pay" at bounding box center [99, 188] width 100 height 15
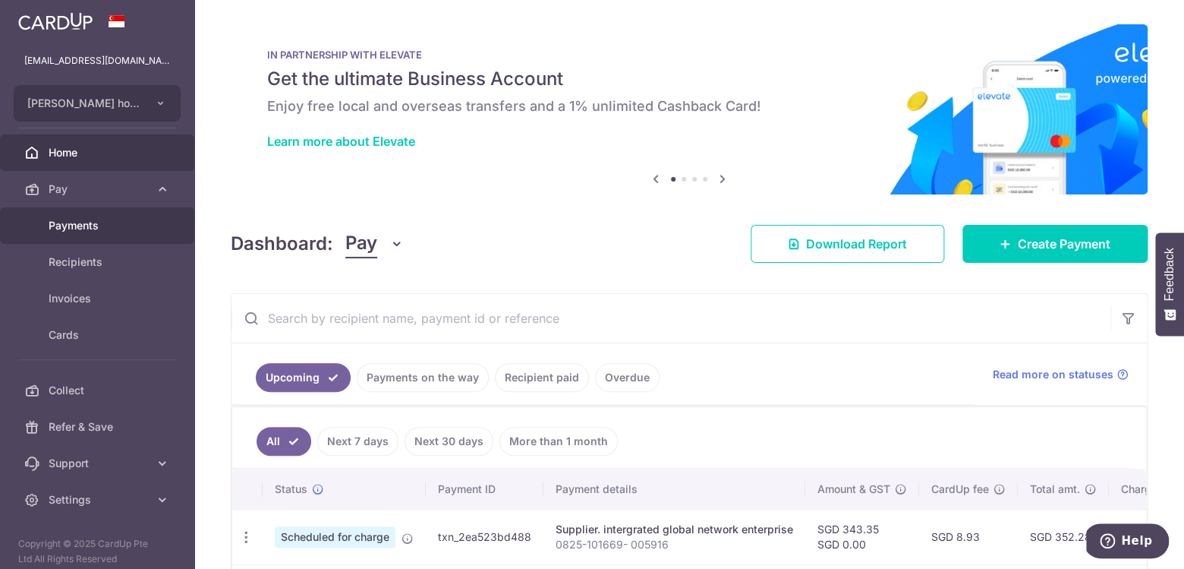
click at [123, 228] on span "Payments" at bounding box center [99, 225] width 100 height 15
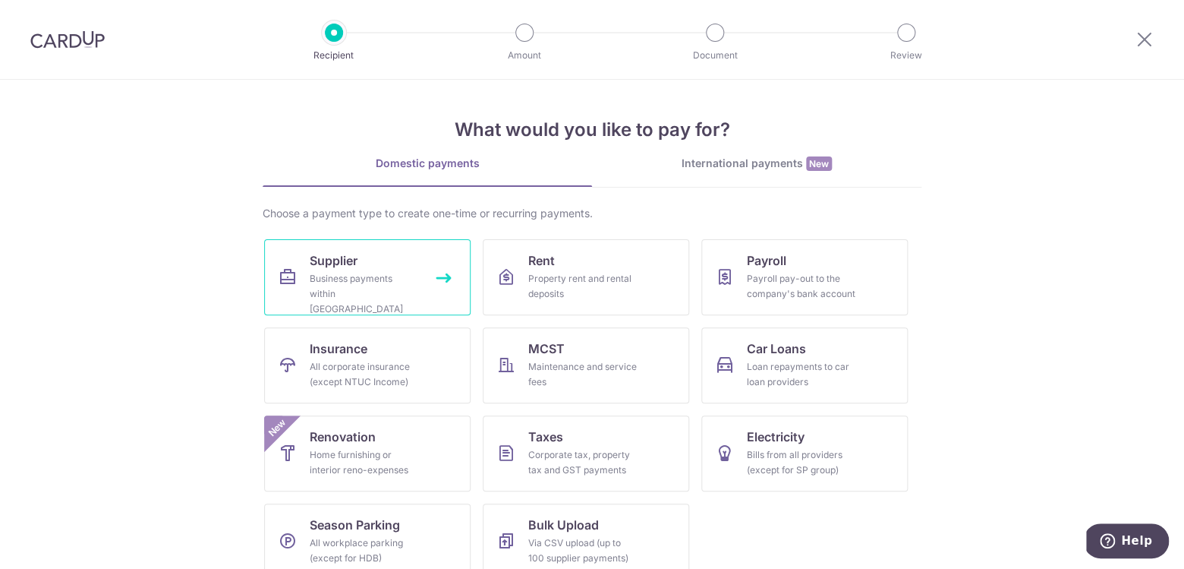
click at [402, 254] on link "Supplier Business payments within Singapore" at bounding box center [367, 277] width 206 height 76
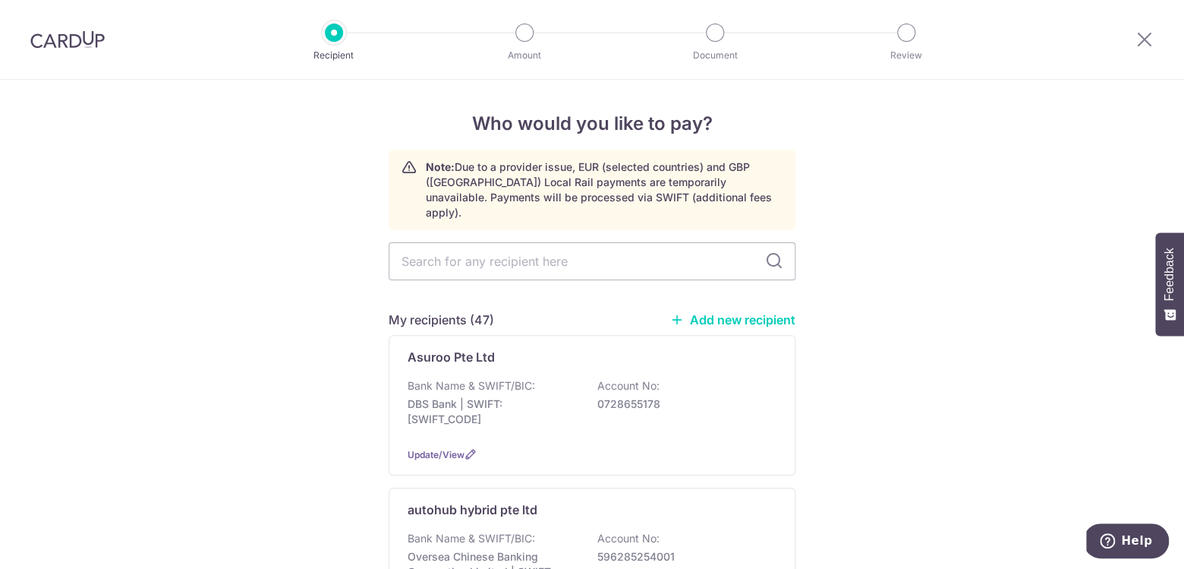
click at [776, 252] on icon at bounding box center [774, 261] width 18 height 18
click at [754, 312] on link "Add new recipient" at bounding box center [732, 319] width 125 height 15
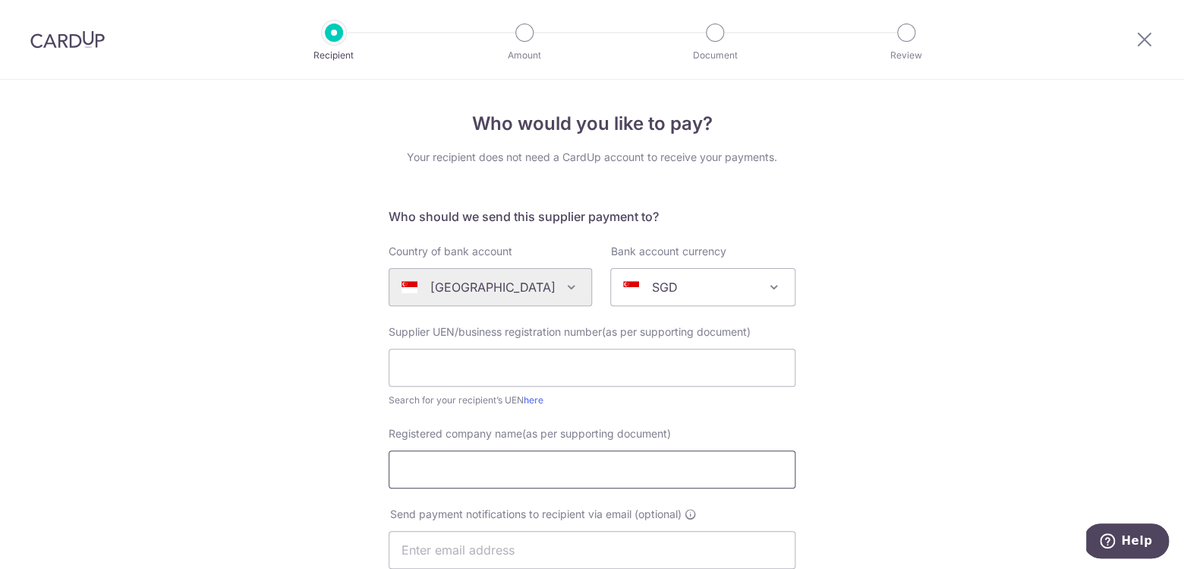
click at [510, 460] on input "Registered company name(as per supporting document)" at bounding box center [592, 469] width 407 height 38
type input "lip terk pte ltd"
click at [619, 380] on input "text" at bounding box center [592, 367] width 407 height 38
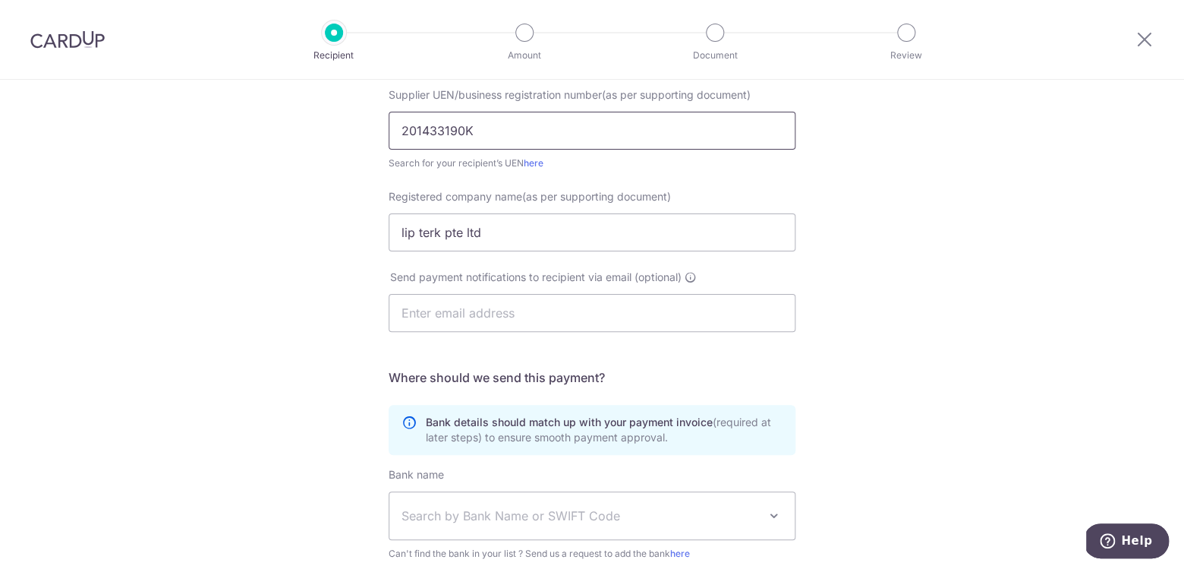
scroll to position [431, 0]
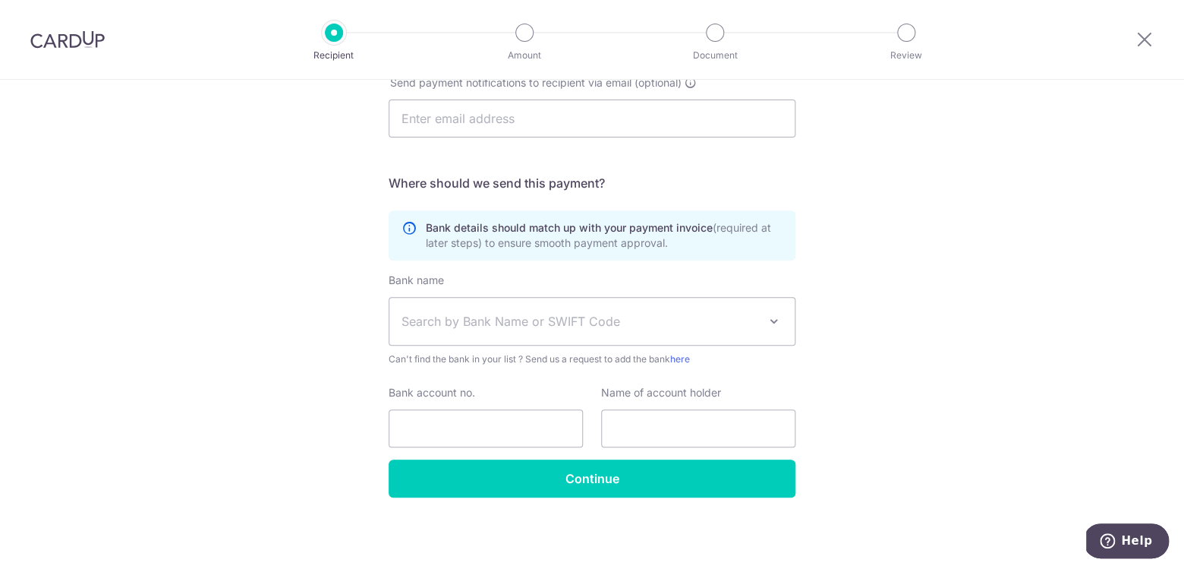
type input "201433190K"
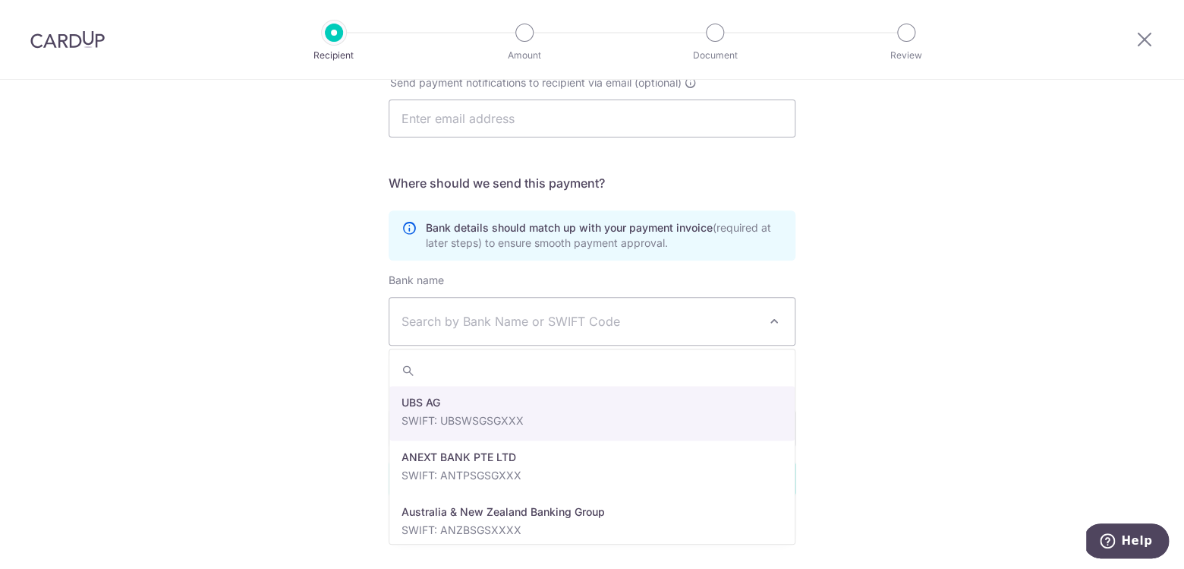
click at [547, 321] on span "Search by Bank Name or SWIFT Code" at bounding box center [580, 321] width 357 height 18
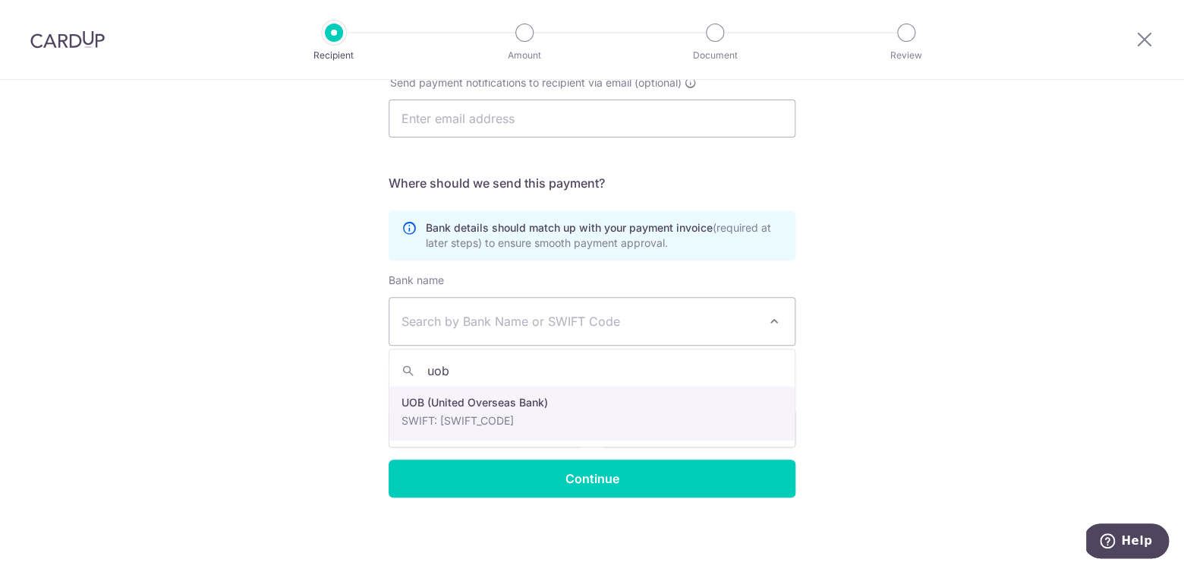
type input "uob"
select select "18"
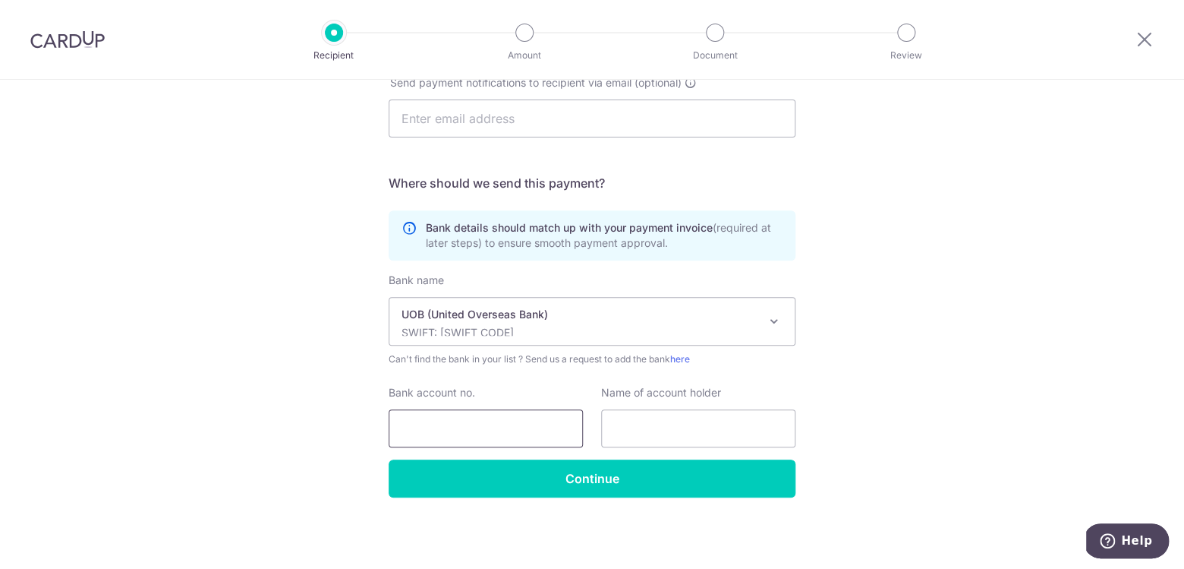
click at [532, 430] on input "Bank account no." at bounding box center [486, 428] width 194 height 38
type input "3563050207"
click at [704, 427] on input "text" at bounding box center [698, 428] width 194 height 38
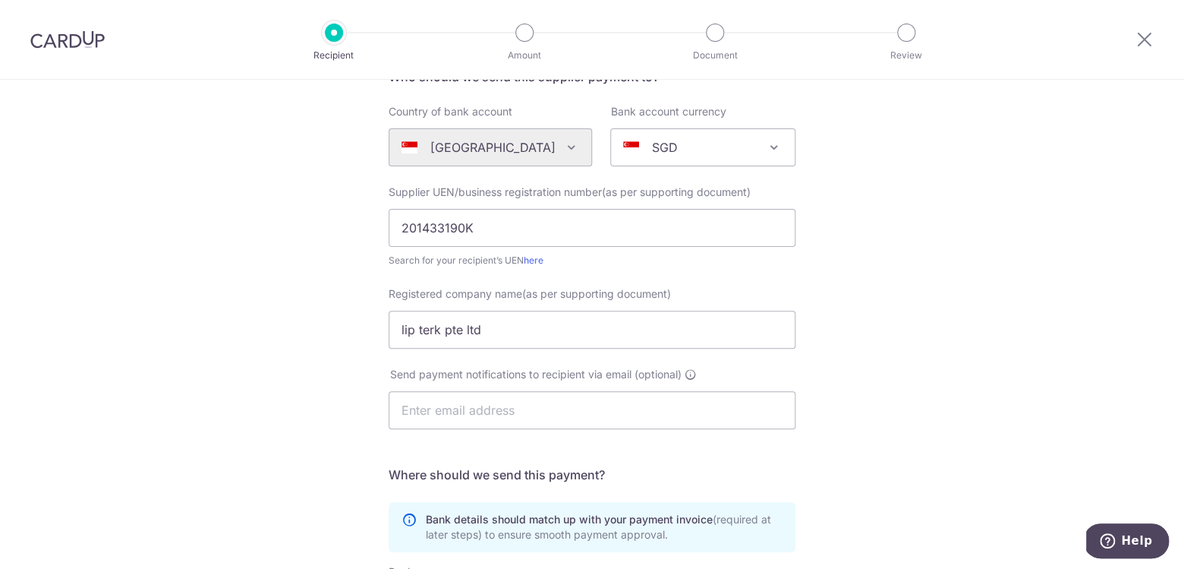
scroll to position [139, 0]
drag, startPoint x: 496, startPoint y: 319, endPoint x: 508, endPoint y: 323, distance: 12.0
click at [508, 323] on input "lip terk pte ltd" at bounding box center [592, 330] width 407 height 38
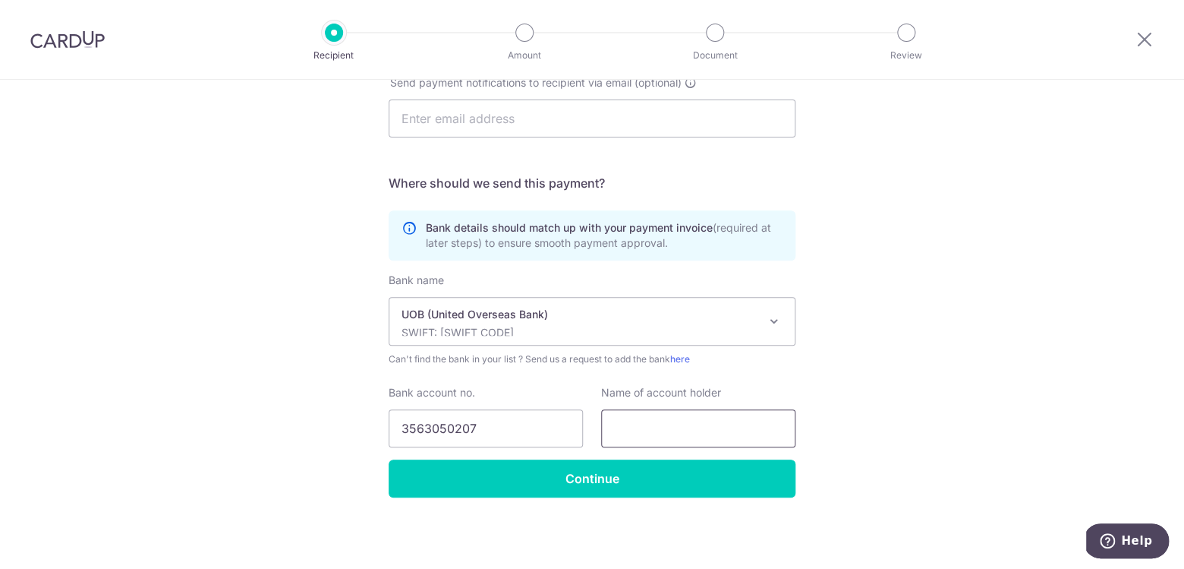
click at [690, 422] on input "text" at bounding box center [698, 428] width 194 height 38
paste input "lip terk pte ltd"
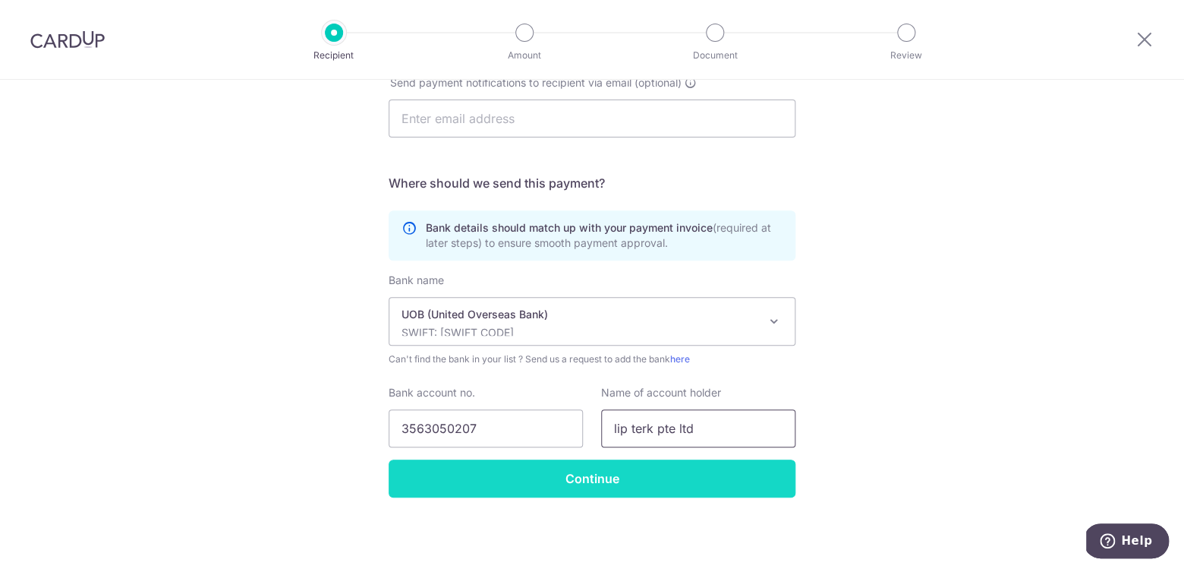
type input "lip terk pte ltd"
click at [561, 474] on input "Continue" at bounding box center [592, 478] width 407 height 38
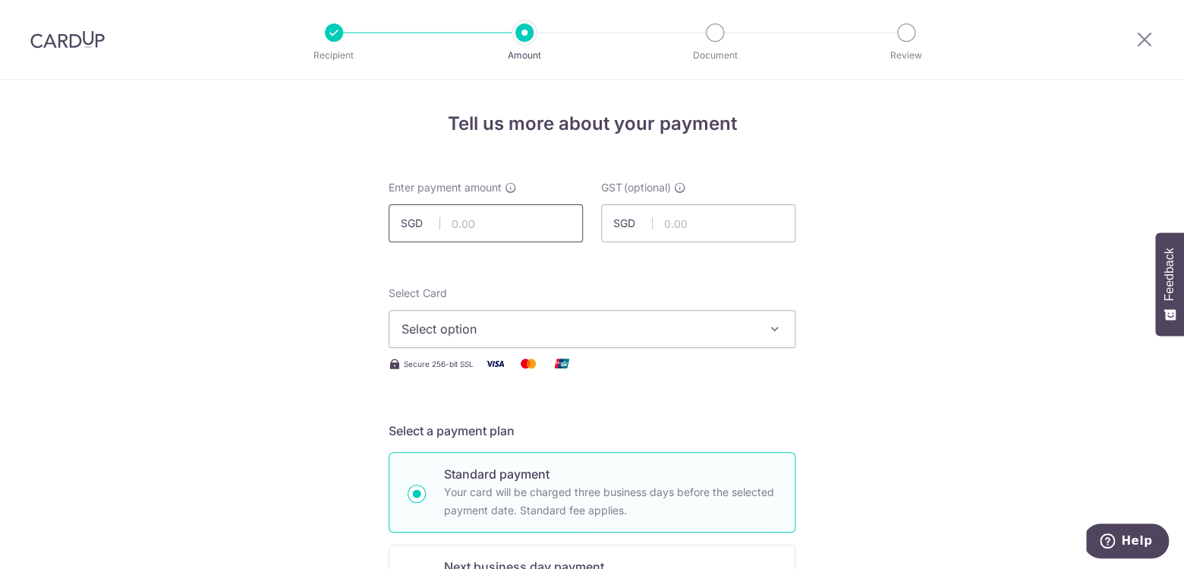
click at [537, 231] on input "text" at bounding box center [486, 223] width 194 height 38
type input "554.00"
click at [581, 312] on button "Select option" at bounding box center [592, 329] width 407 height 38
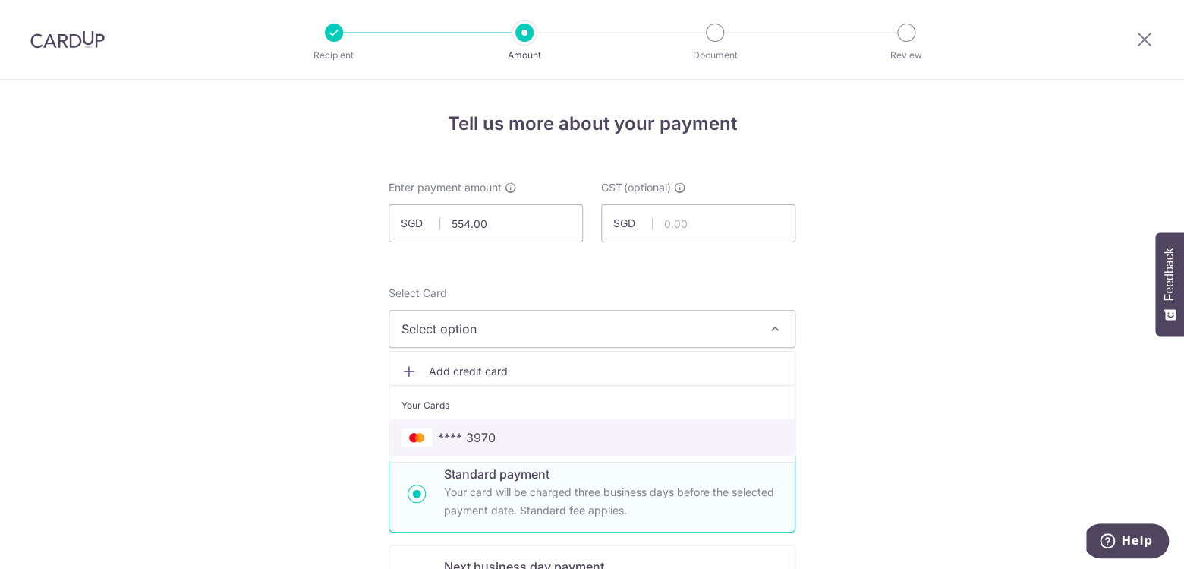
click at [558, 422] on link "**** 3970" at bounding box center [591, 437] width 405 height 36
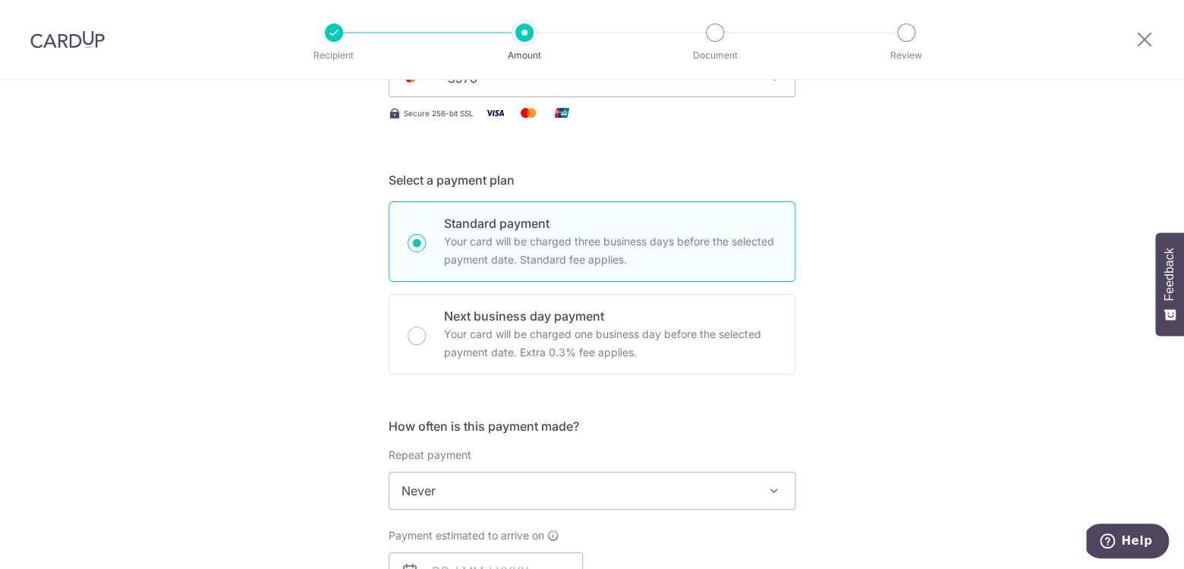
scroll to position [534, 0]
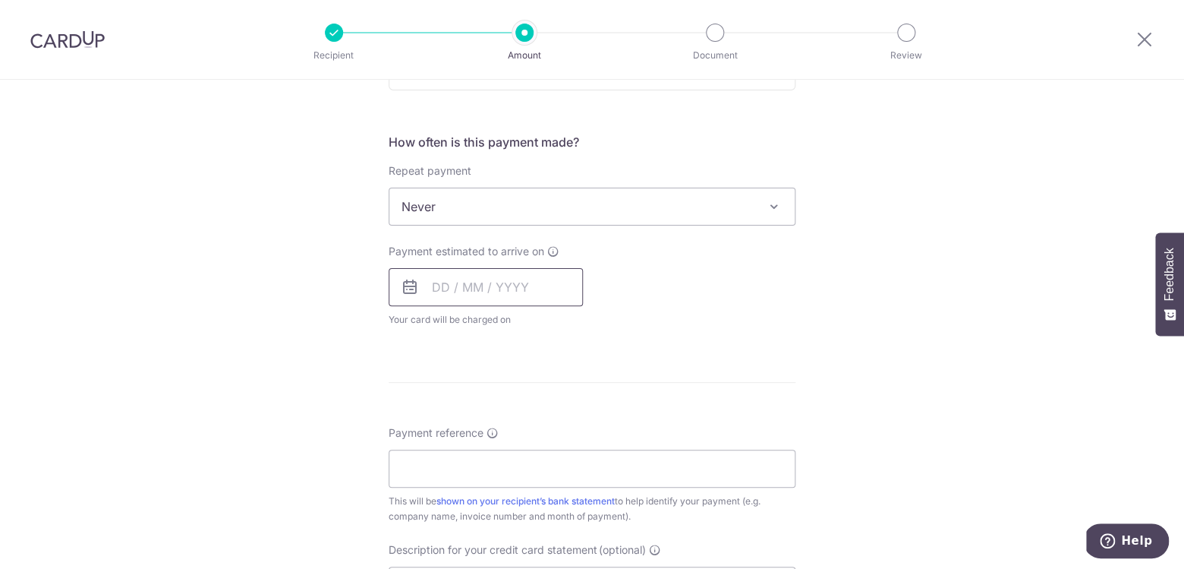
click at [502, 283] on input "text" at bounding box center [486, 287] width 194 height 38
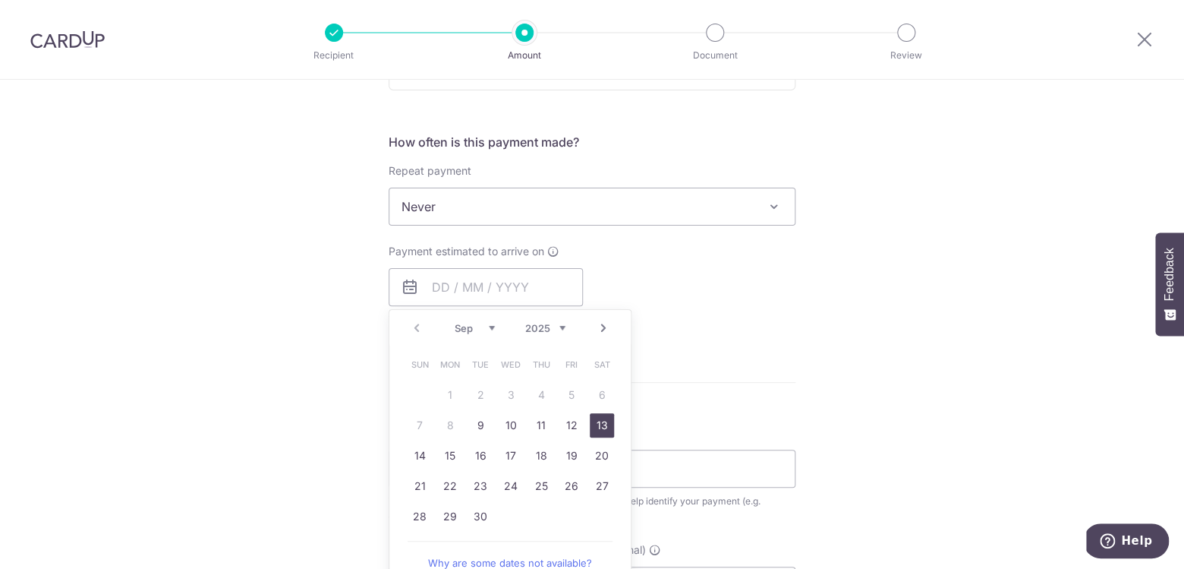
click at [597, 421] on link "13" at bounding box center [602, 425] width 24 height 24
type input "[DATE]"
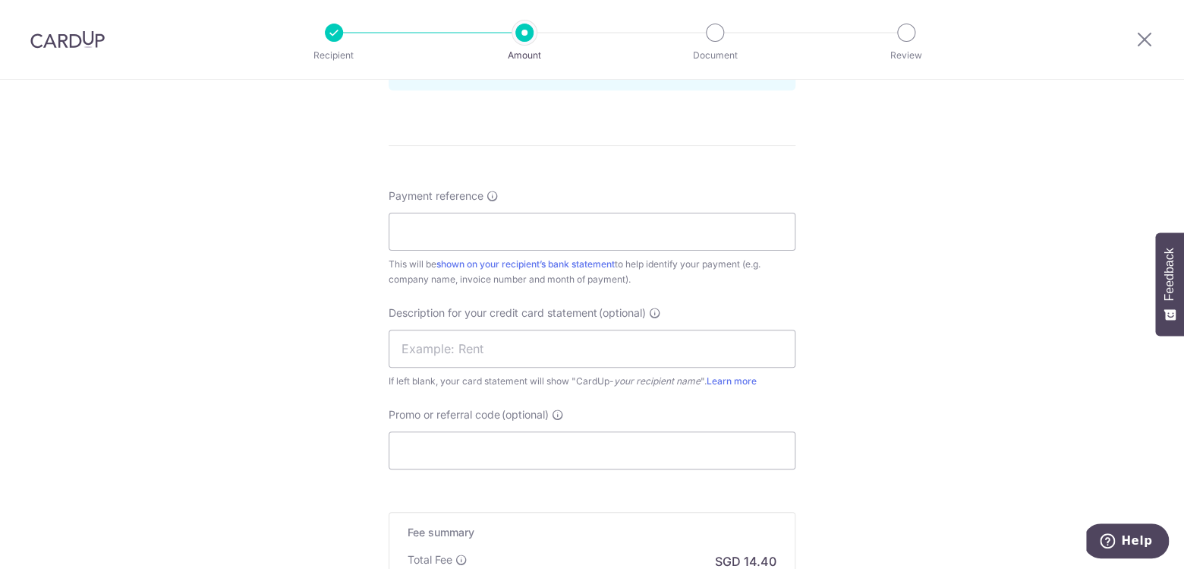
scroll to position [866, 0]
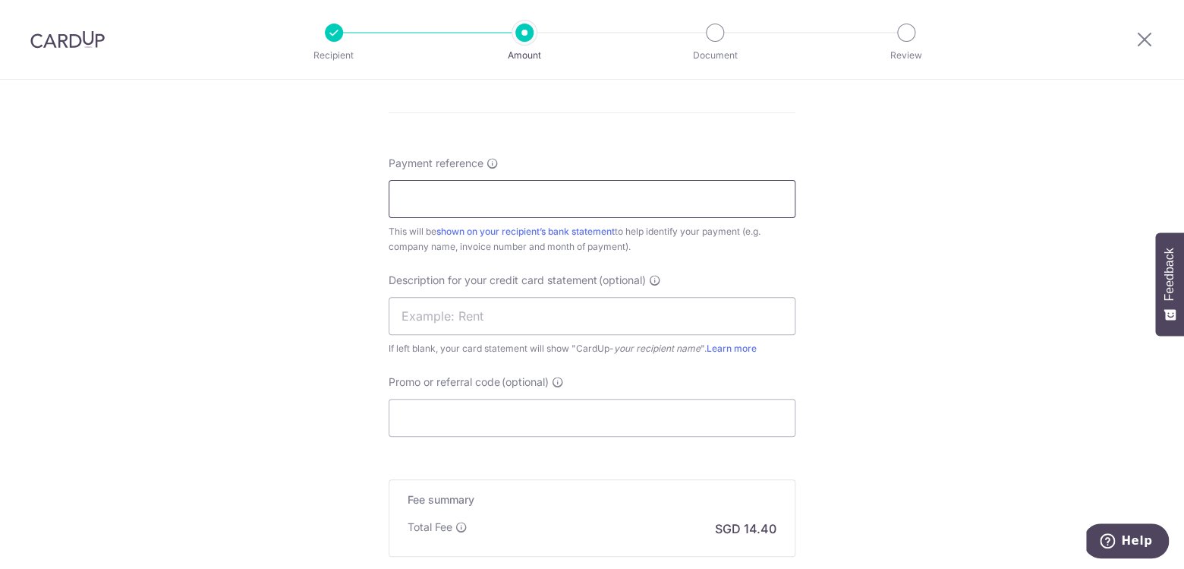
click at [534, 203] on input "Payment reference" at bounding box center [592, 199] width 407 height 38
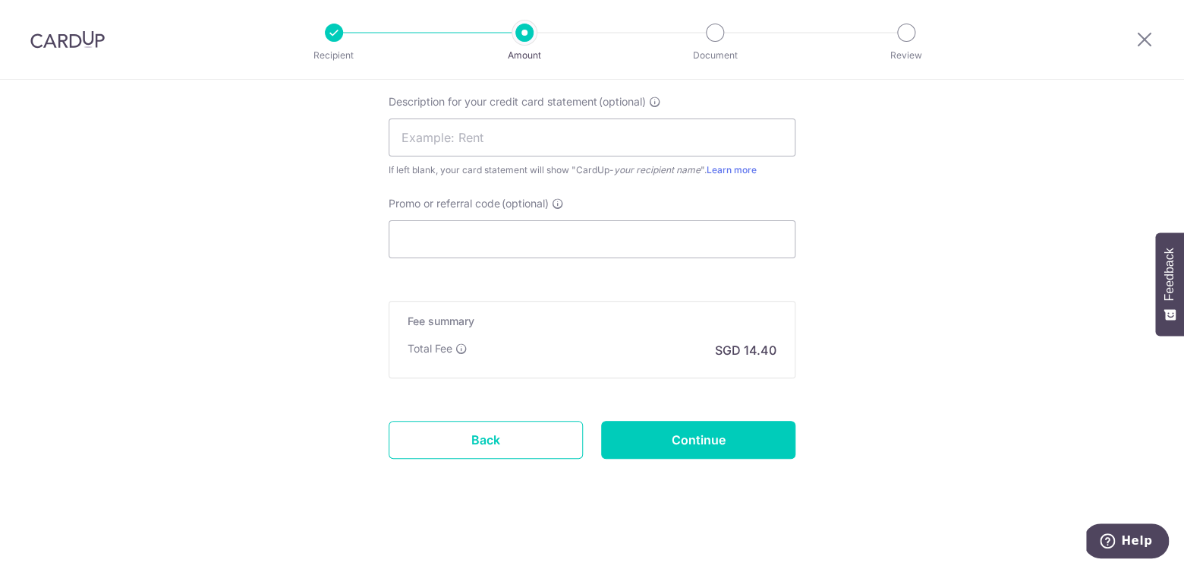
scroll to position [1047, 0]
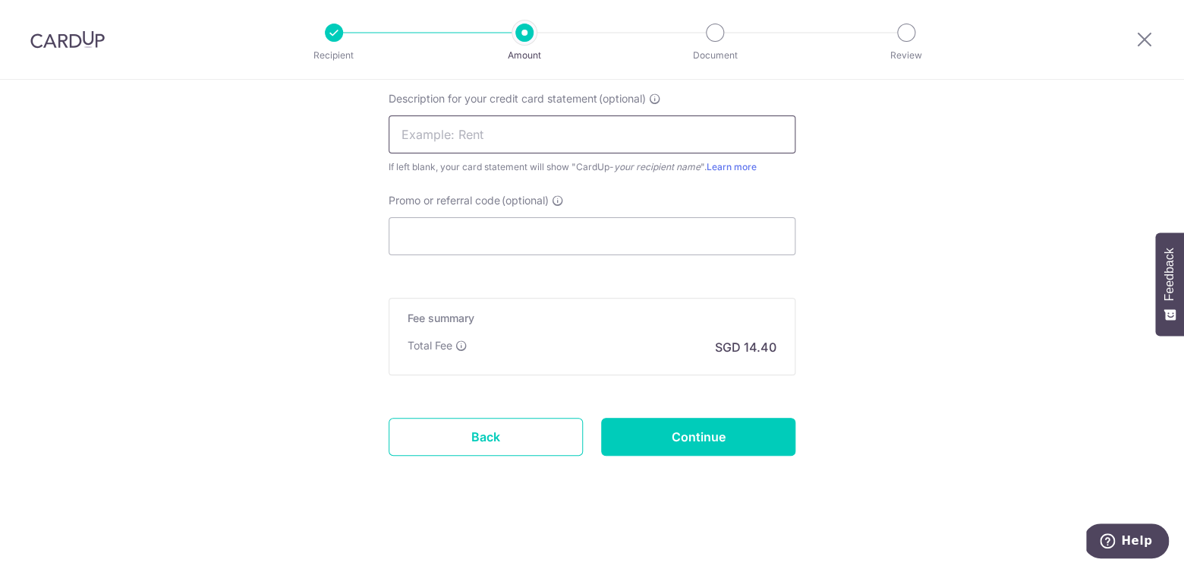
type input "[PERSON_NAME] Holdings (backlog)"
click at [502, 119] on input "text" at bounding box center [592, 134] width 407 height 38
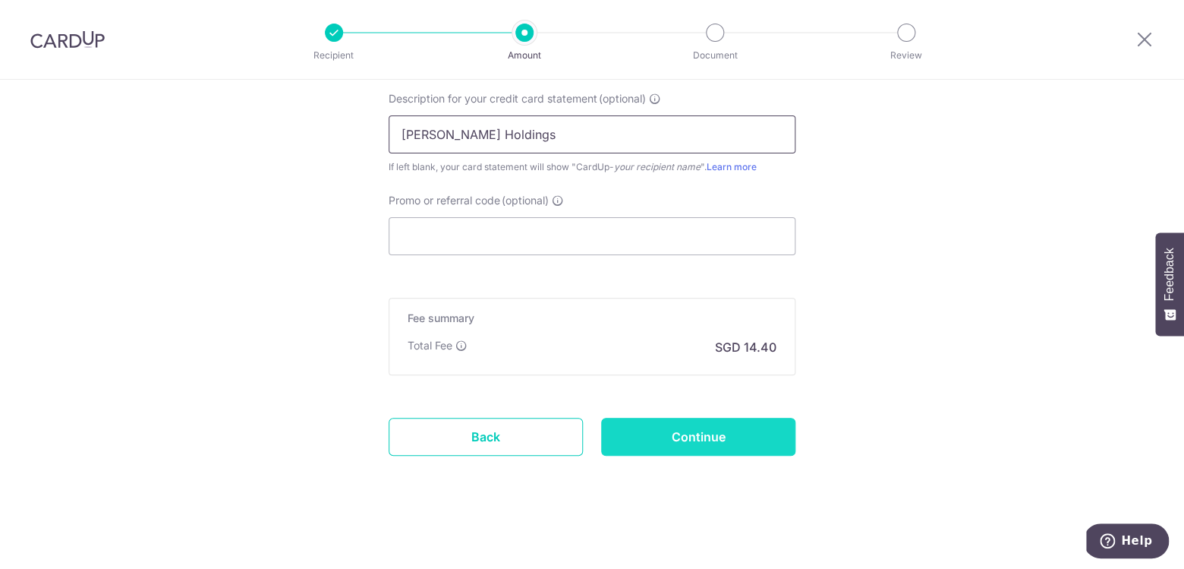
type input "[PERSON_NAME] Holdings"
click at [712, 442] on input "Continue" at bounding box center [698, 436] width 194 height 38
type input "Create Schedule"
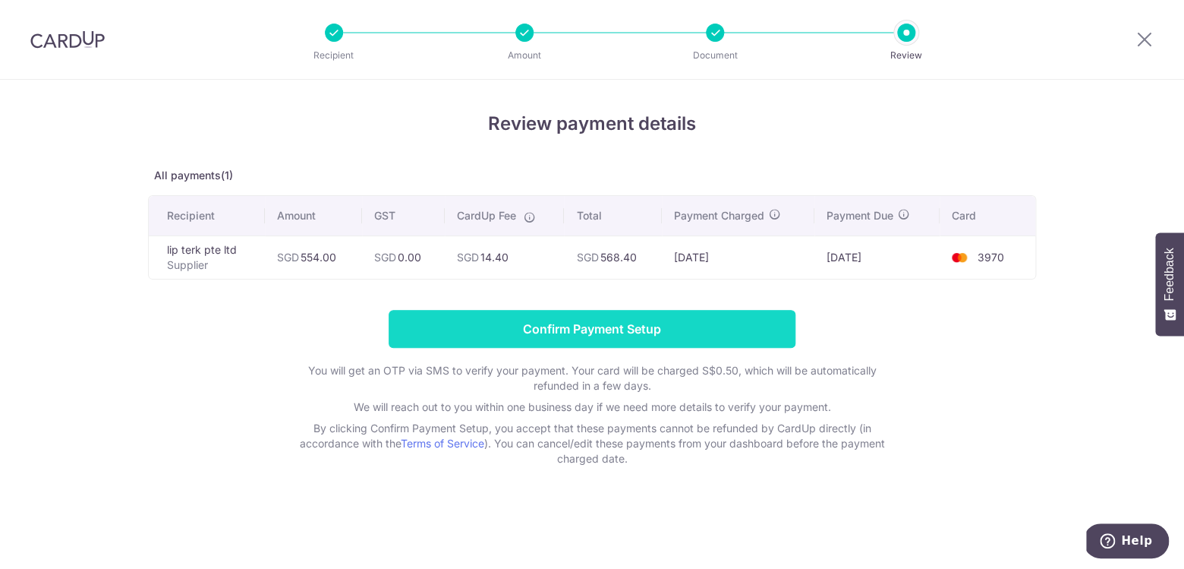
click at [571, 341] on input "Confirm Payment Setup" at bounding box center [592, 329] width 407 height 38
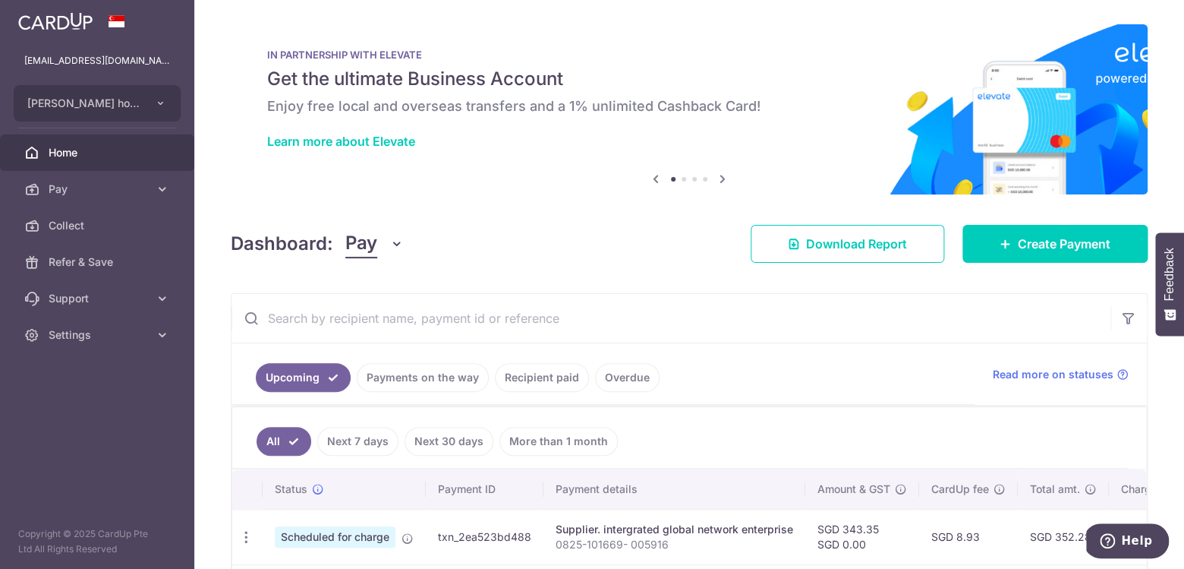
click at [380, 329] on input "text" at bounding box center [671, 318] width 879 height 49
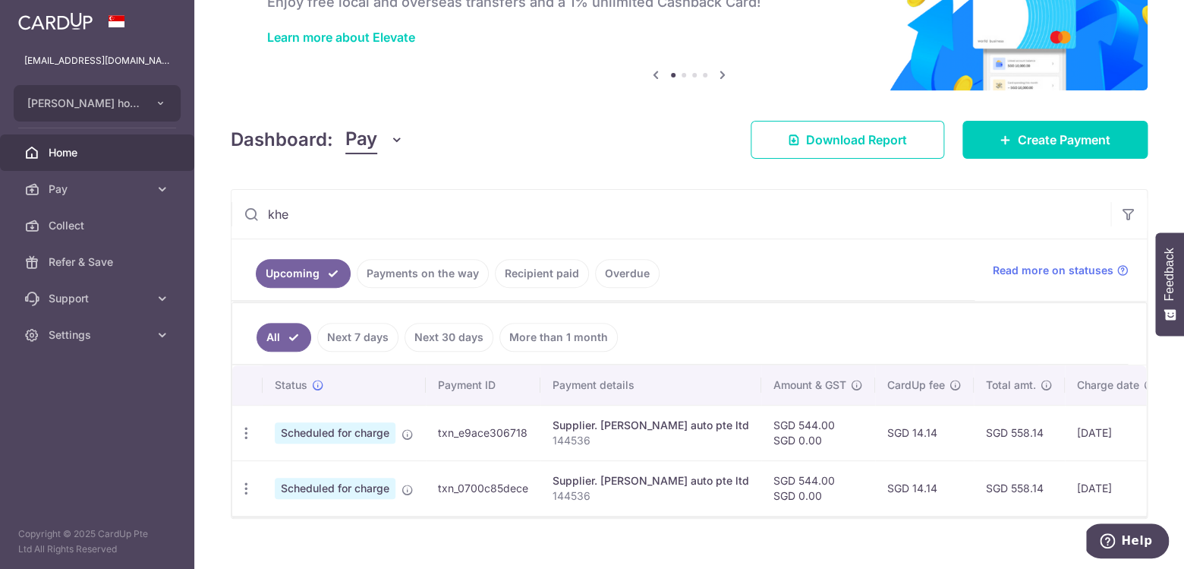
scroll to position [106, 0]
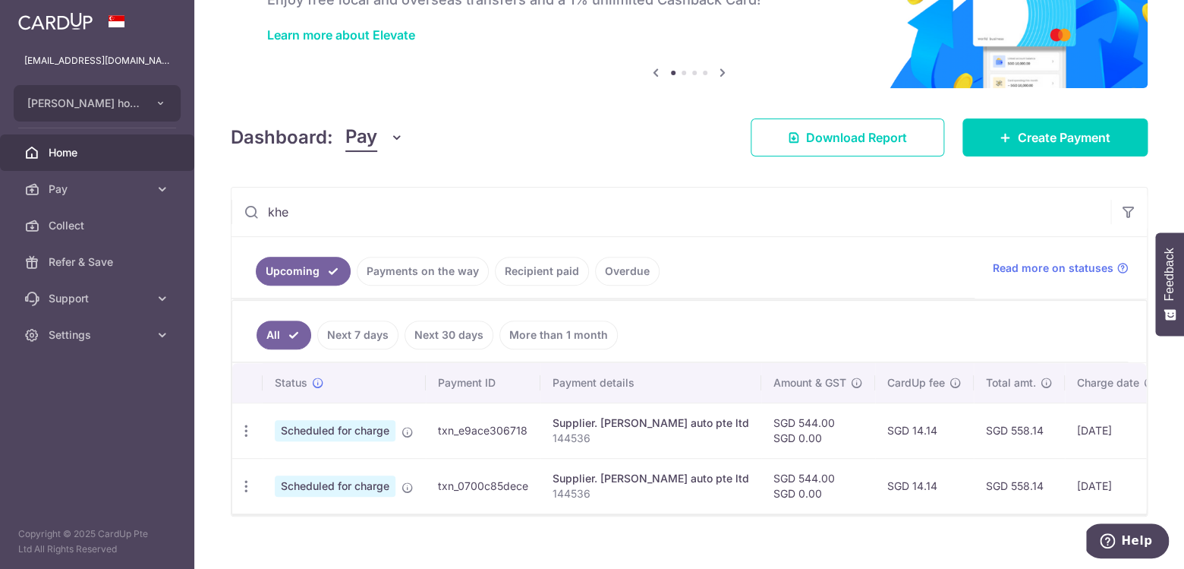
type input "khe"
click at [397, 266] on link "Payments on the way" at bounding box center [423, 271] width 132 height 29
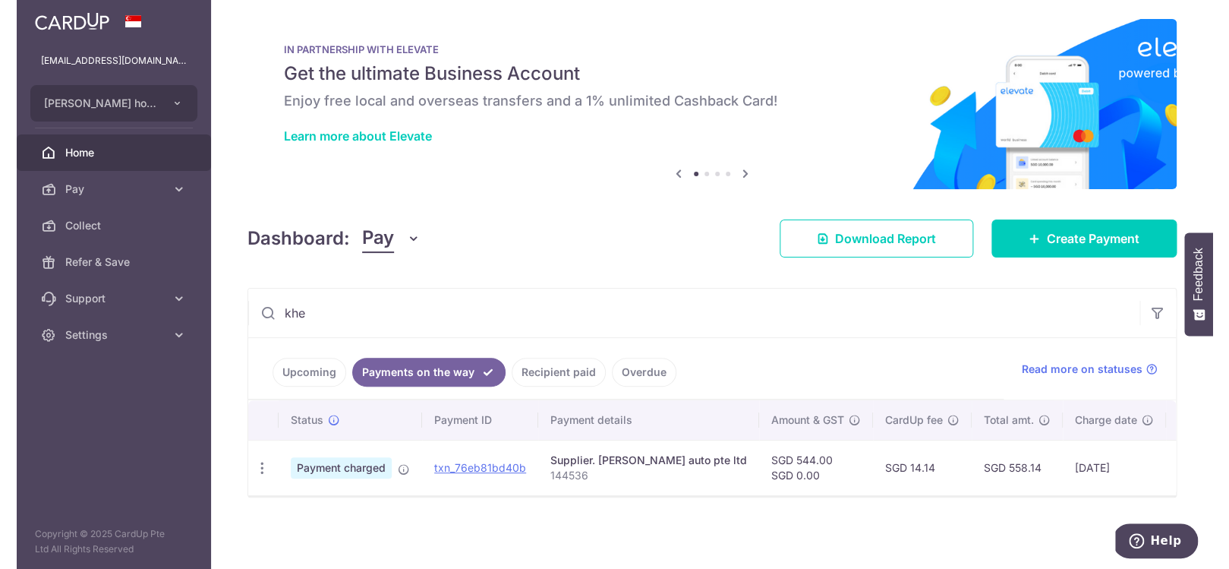
scroll to position [0, 0]
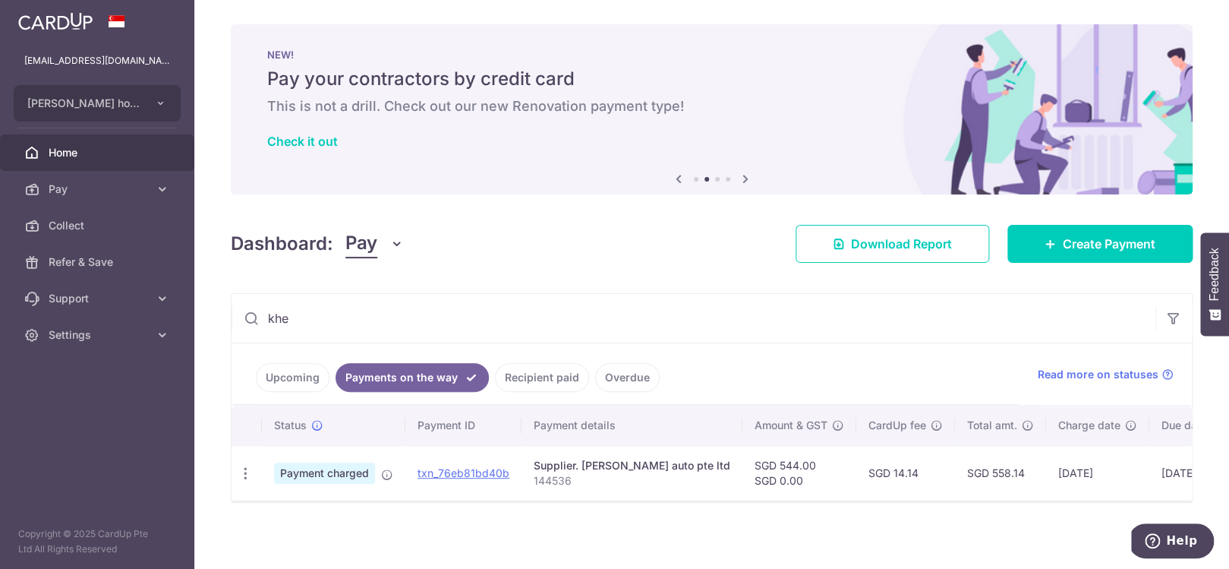
click at [307, 376] on link "Upcoming" at bounding box center [293, 377] width 74 height 29
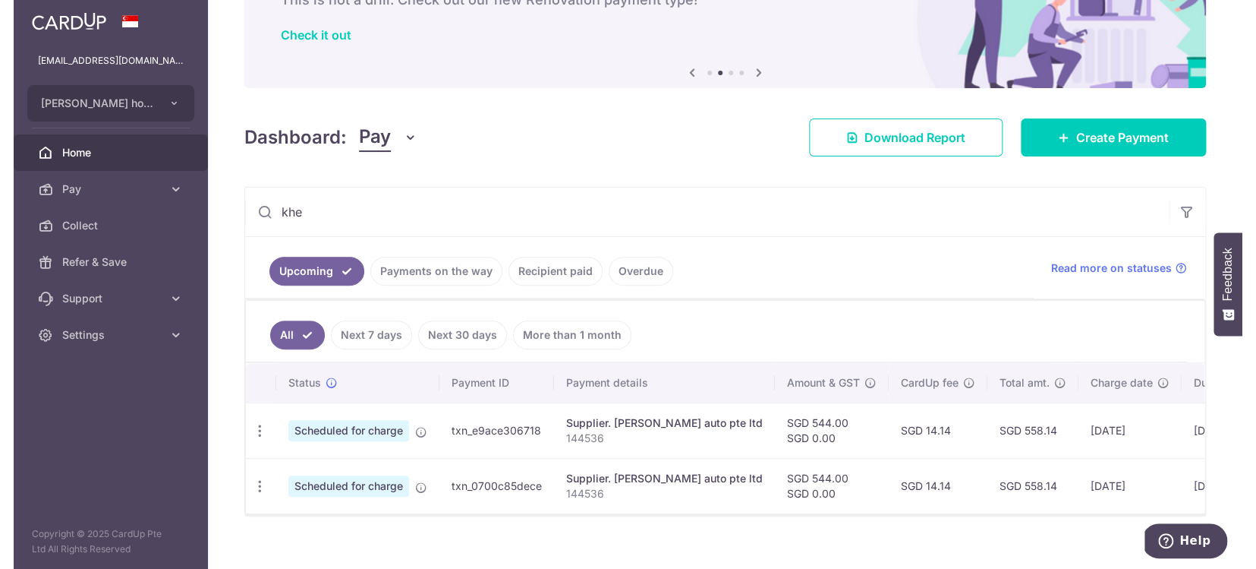
scroll to position [112, 0]
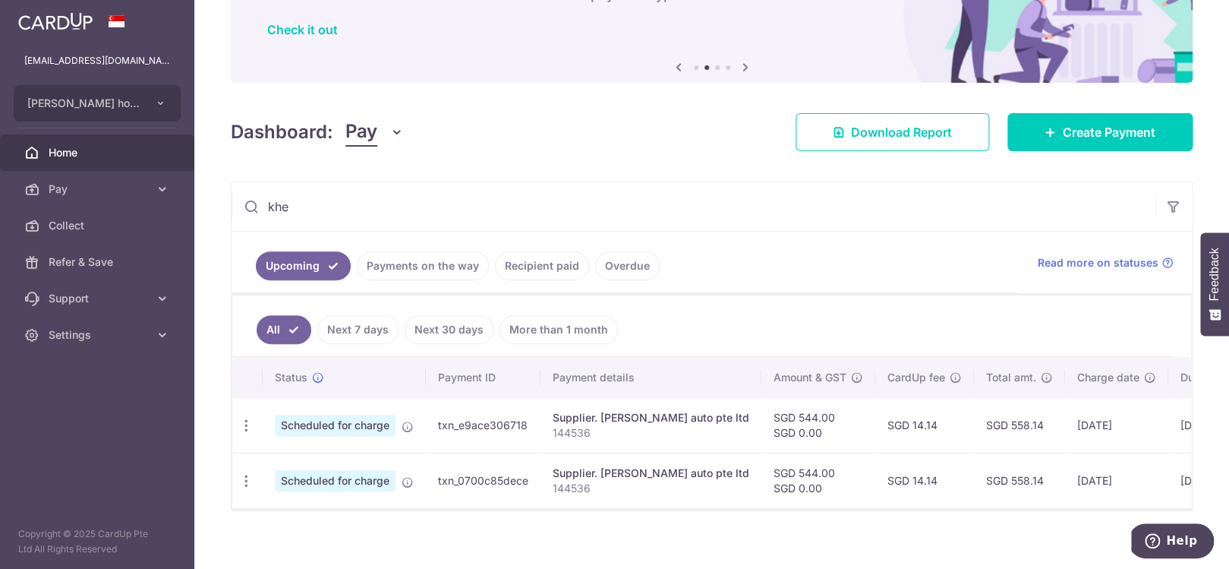
click at [1183, 460] on div "All Next 7 days Next 30 days More than 1 month Status Payment ID Payment detail…" at bounding box center [712, 402] width 960 height 216
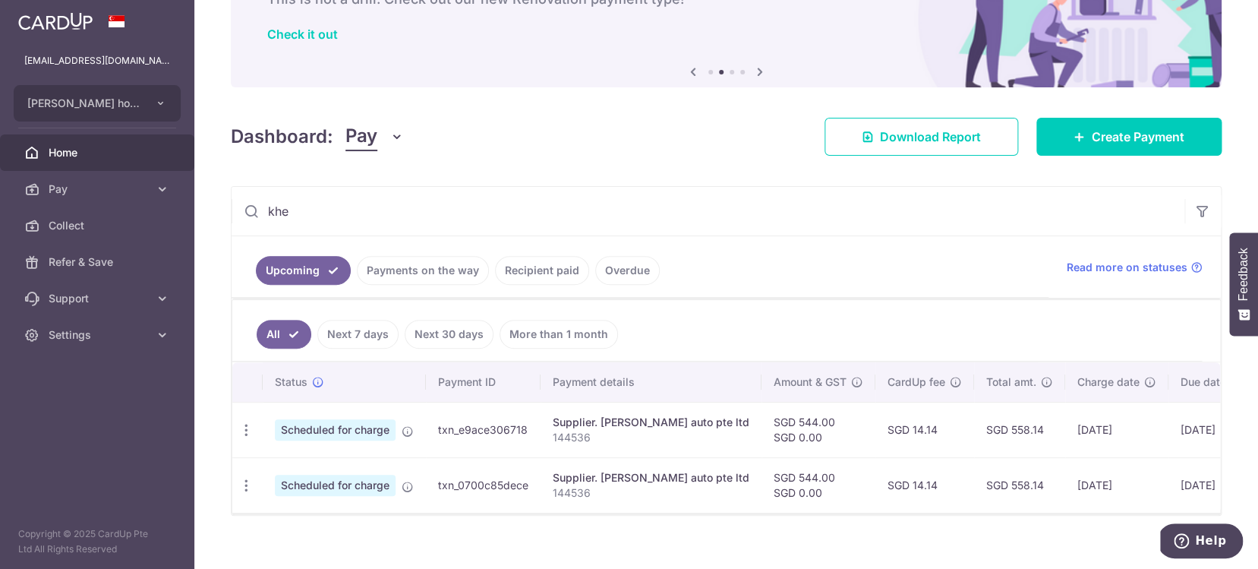
scroll to position [125, 0]
